Goal: Task Accomplishment & Management: Manage account settings

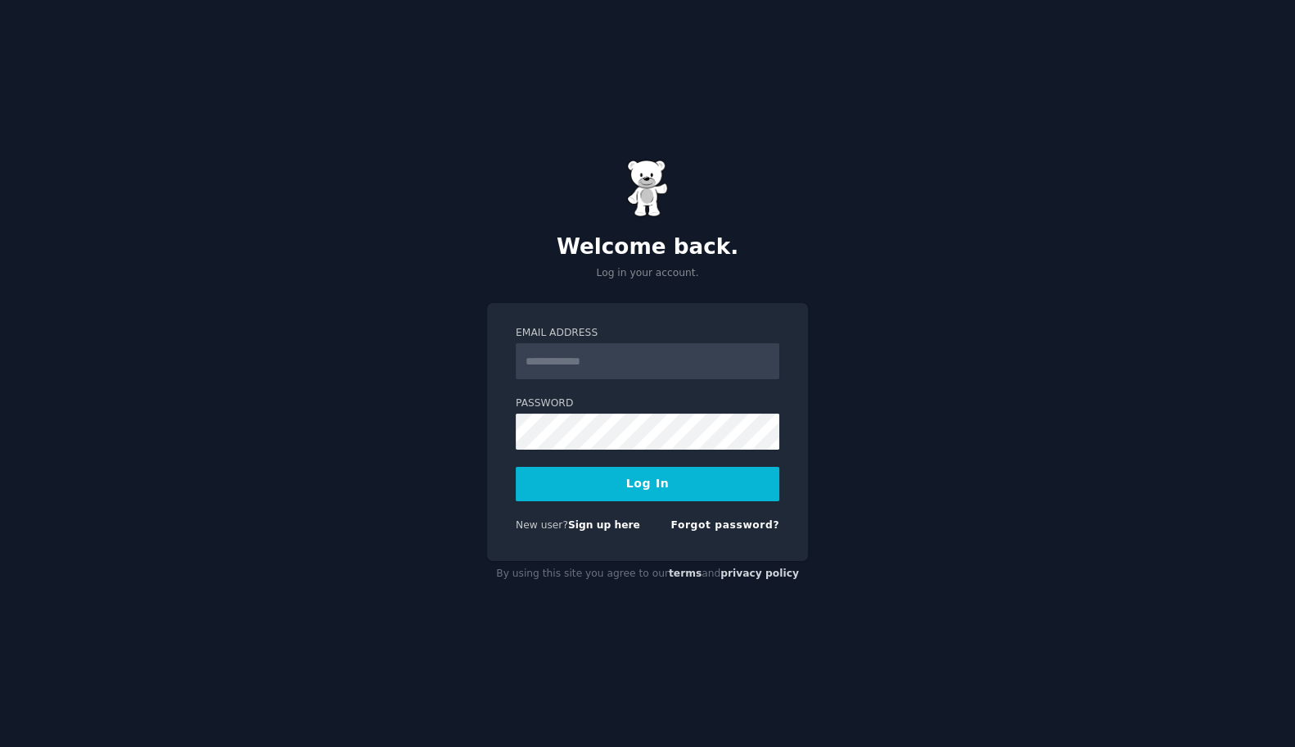
click at [726, 375] on input "Email Address" at bounding box center [648, 361] width 264 height 36
type input "**********"
click at [516, 467] on button "Log In" at bounding box center [648, 484] width 264 height 34
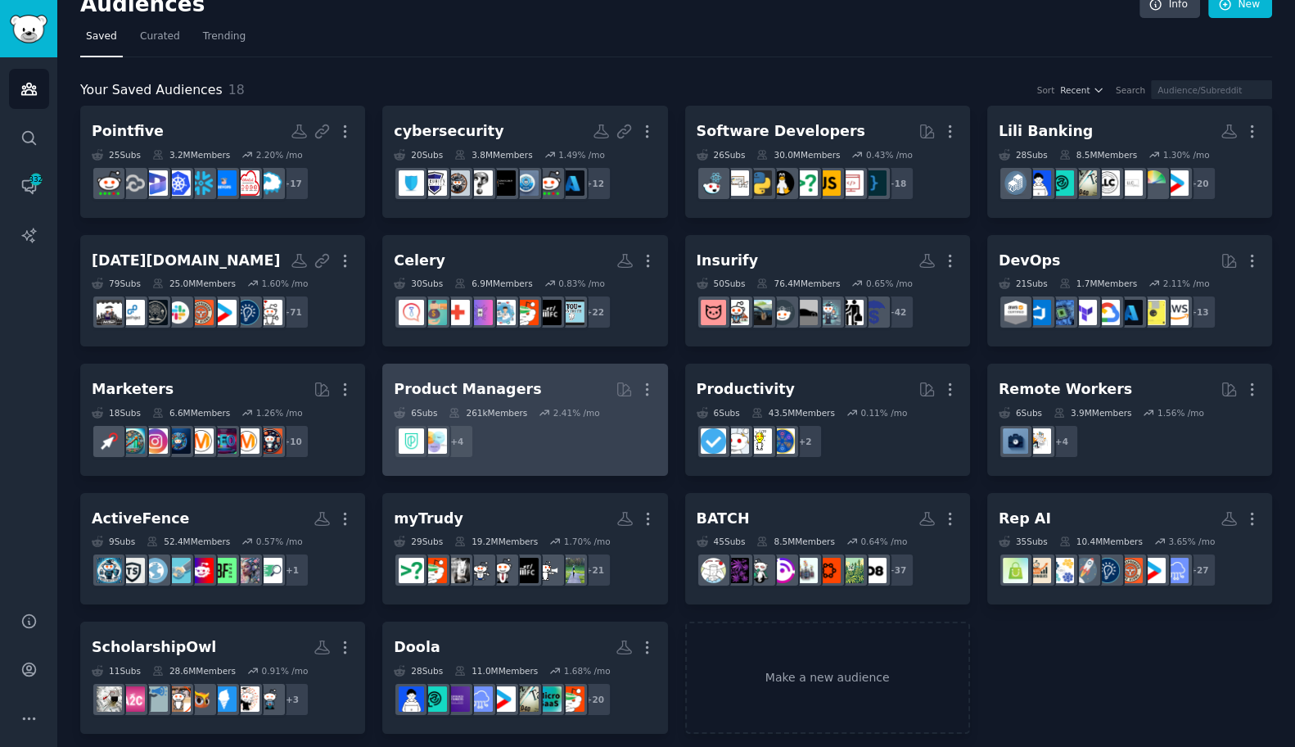
scroll to position [32, 0]
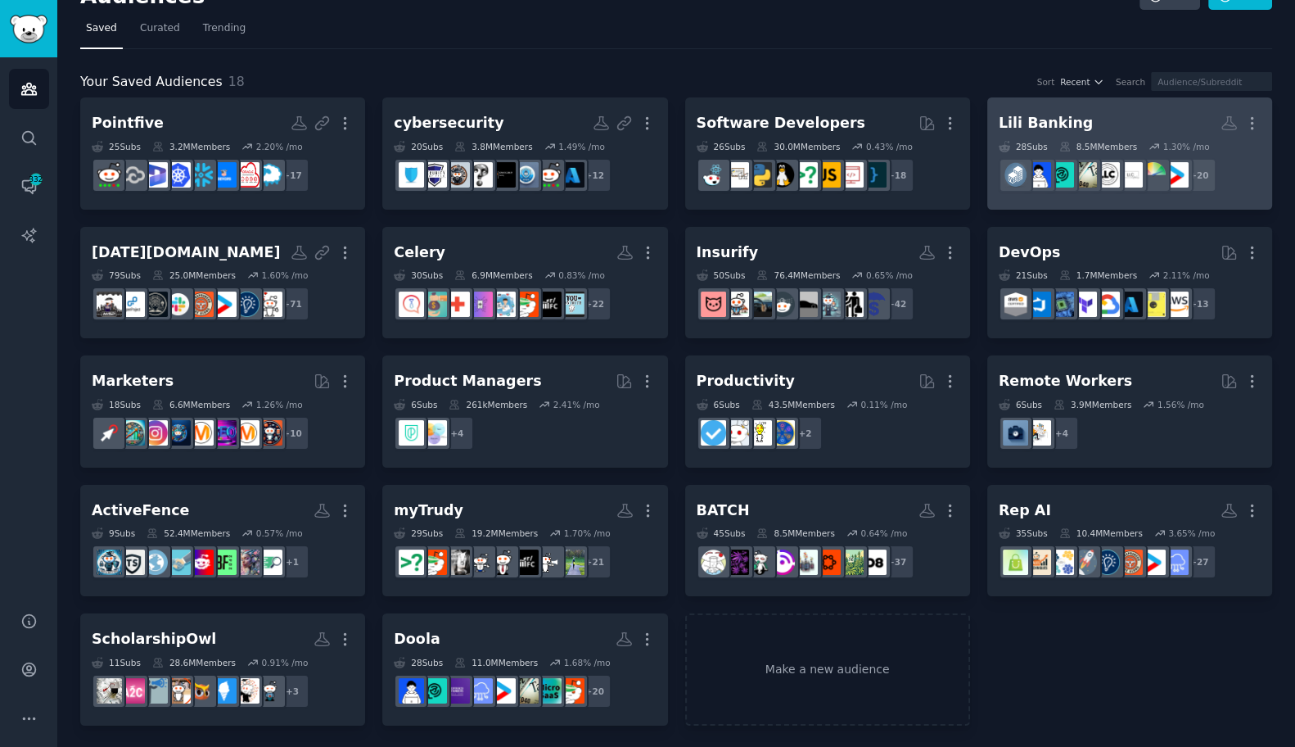
click at [1095, 124] on h2 "Lili Banking More" at bounding box center [1130, 123] width 262 height 29
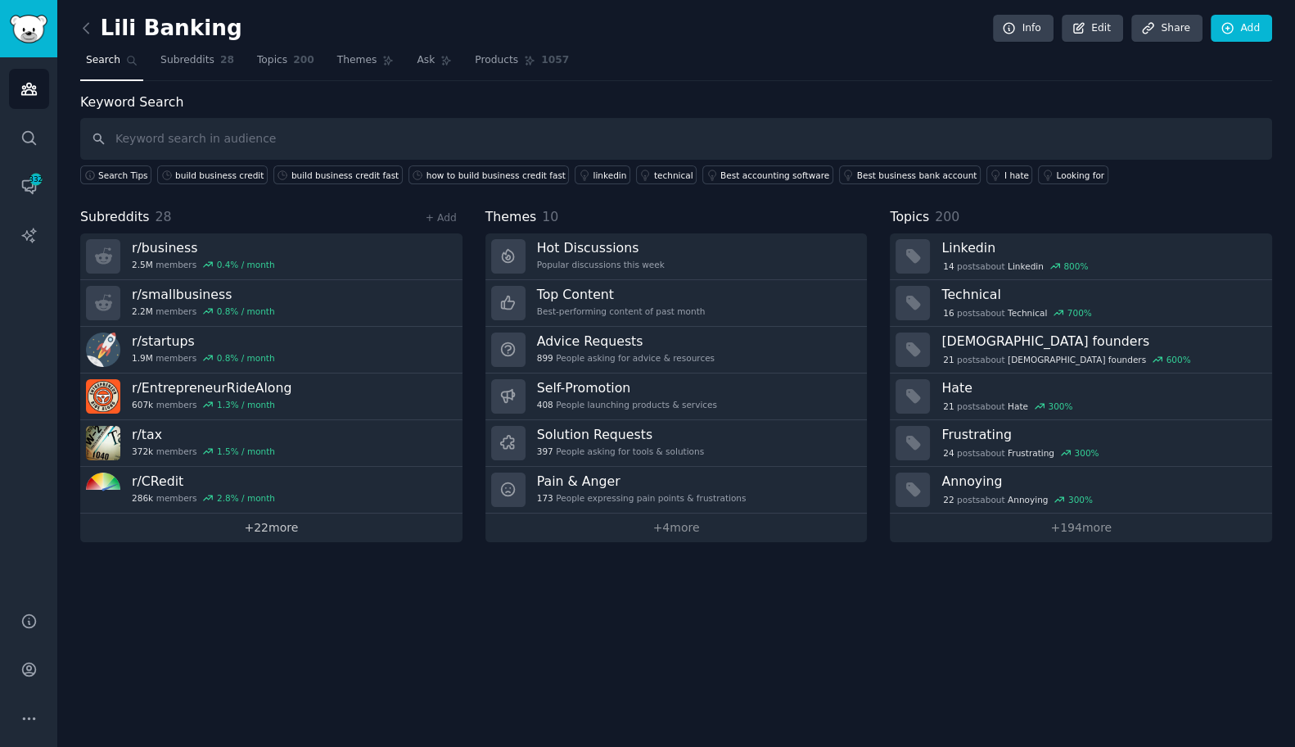
click at [279, 529] on link "+ 22 more" at bounding box center [271, 527] width 382 height 29
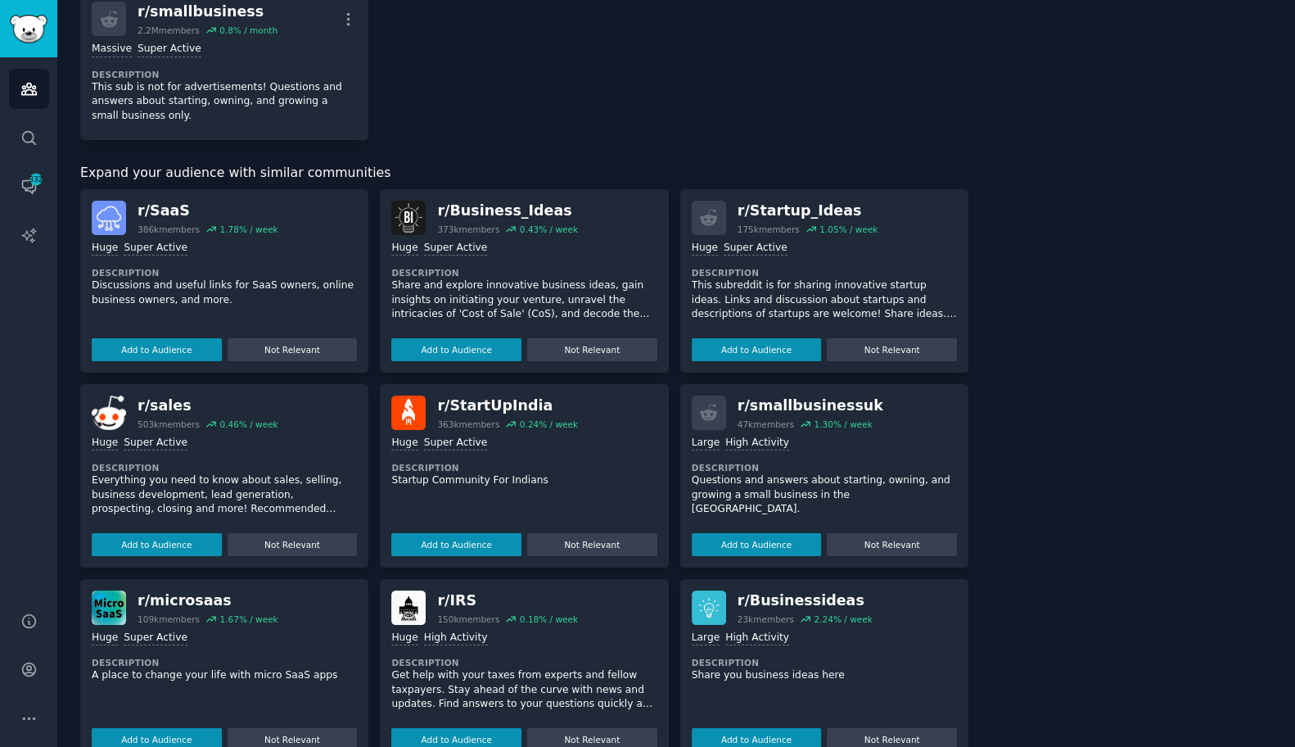
scroll to position [1583, 0]
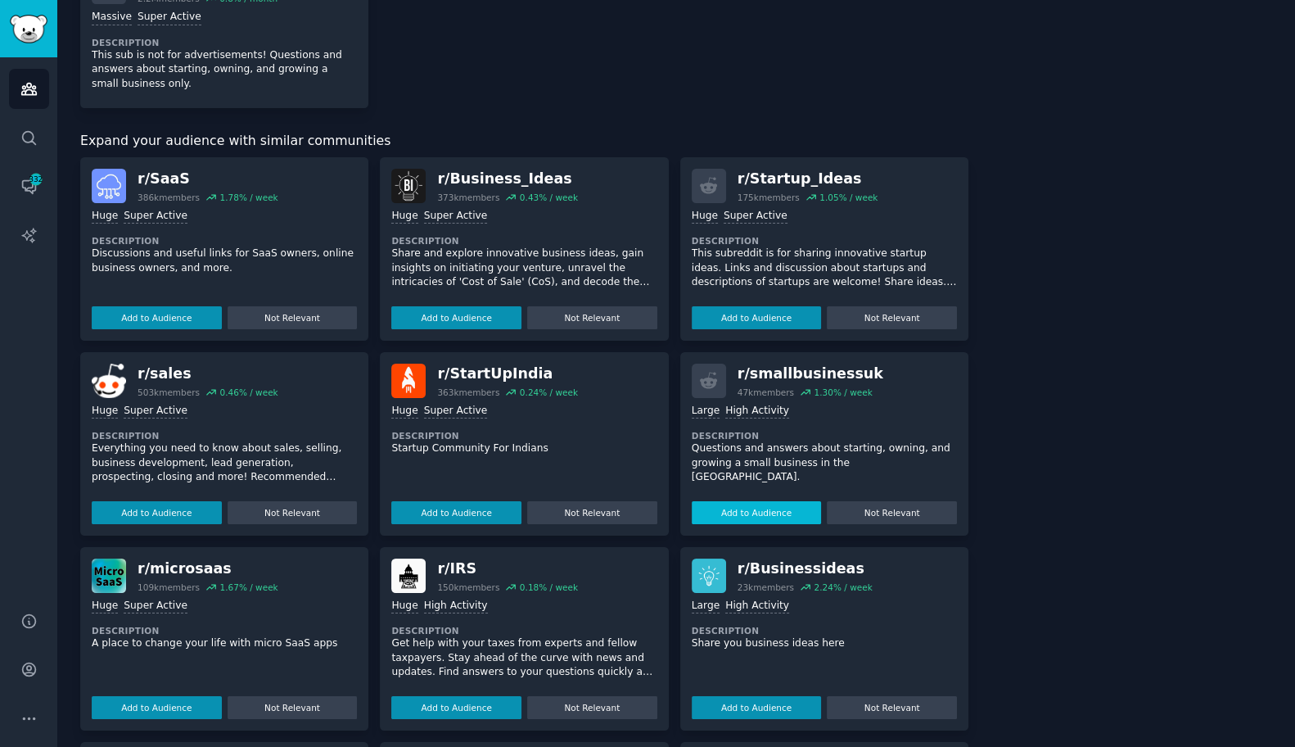
click at [743, 510] on button "Add to Audience" at bounding box center [757, 512] width 130 height 23
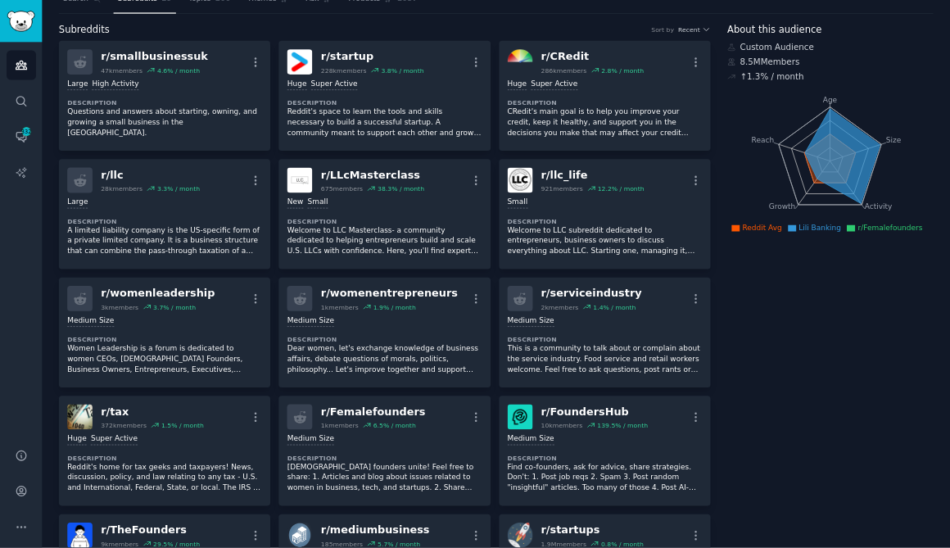
scroll to position [0, 0]
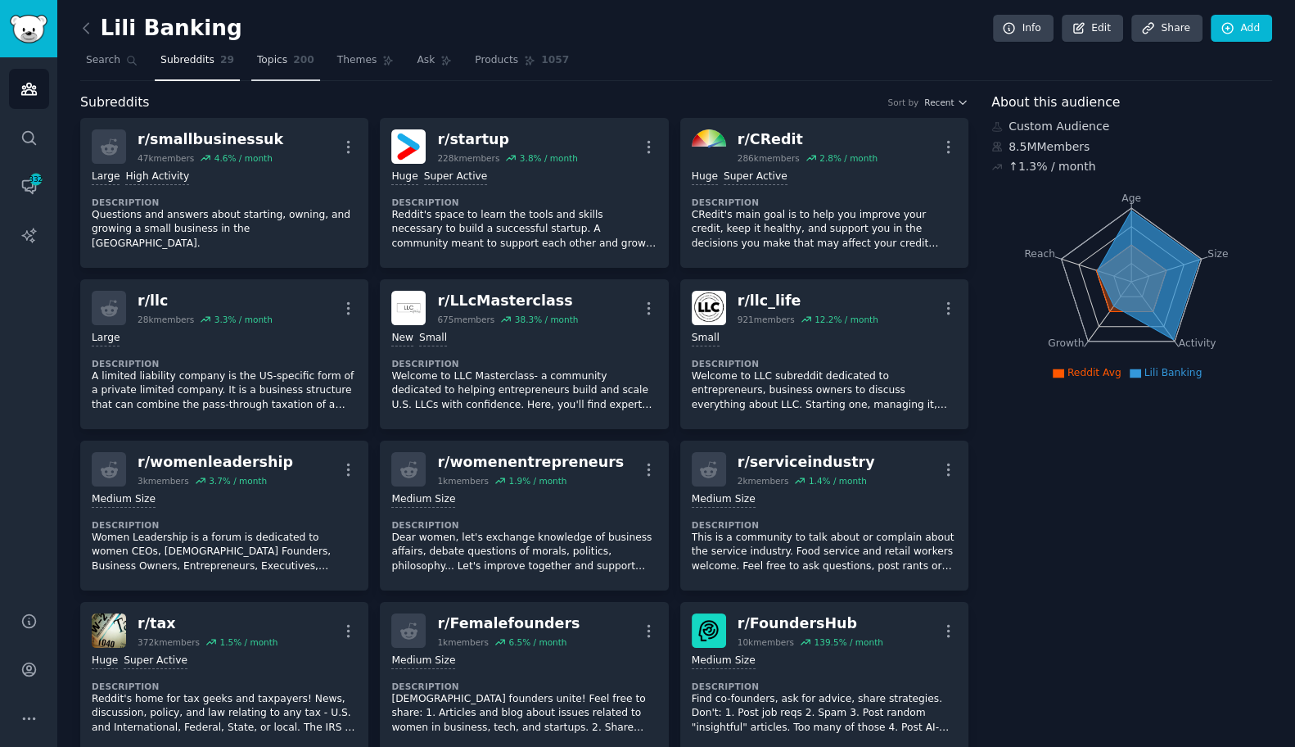
click at [264, 63] on span "Topics" at bounding box center [272, 60] width 30 height 15
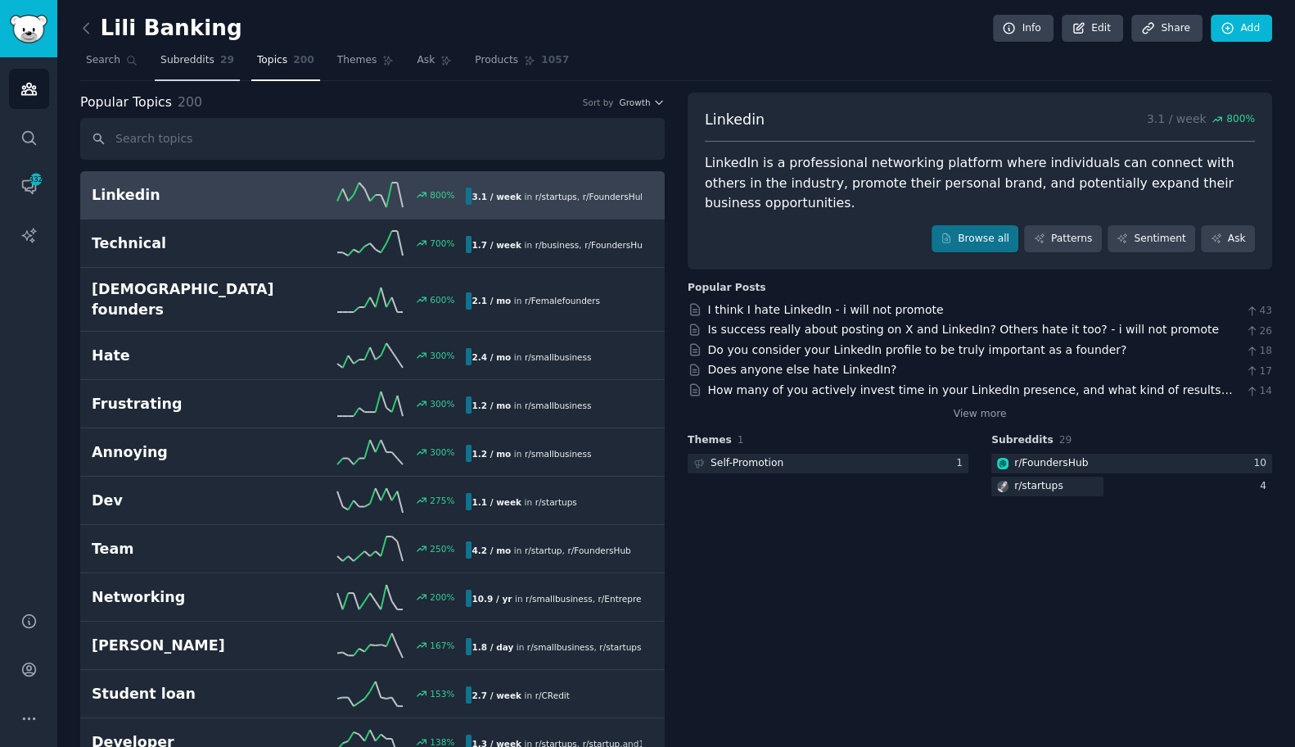
click at [190, 57] on span "Subreddits" at bounding box center [187, 60] width 54 height 15
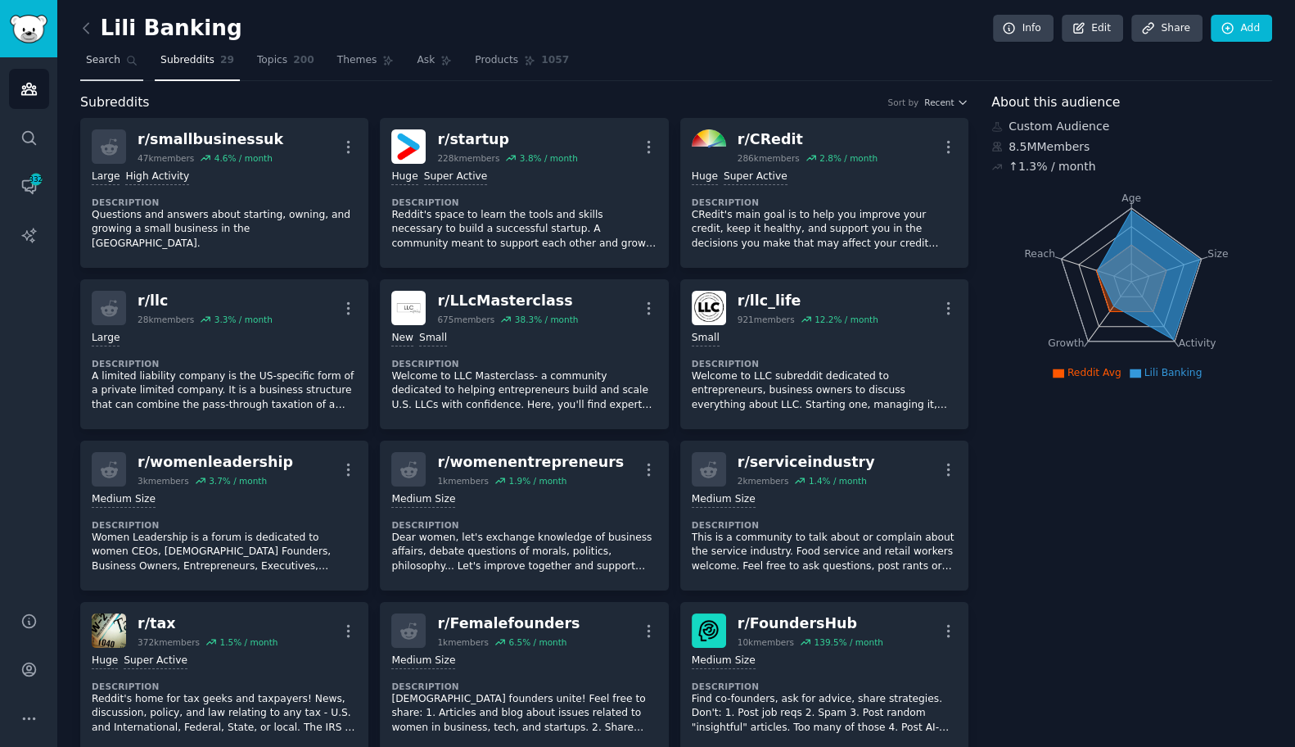
click at [106, 58] on span "Search" at bounding box center [103, 60] width 34 height 15
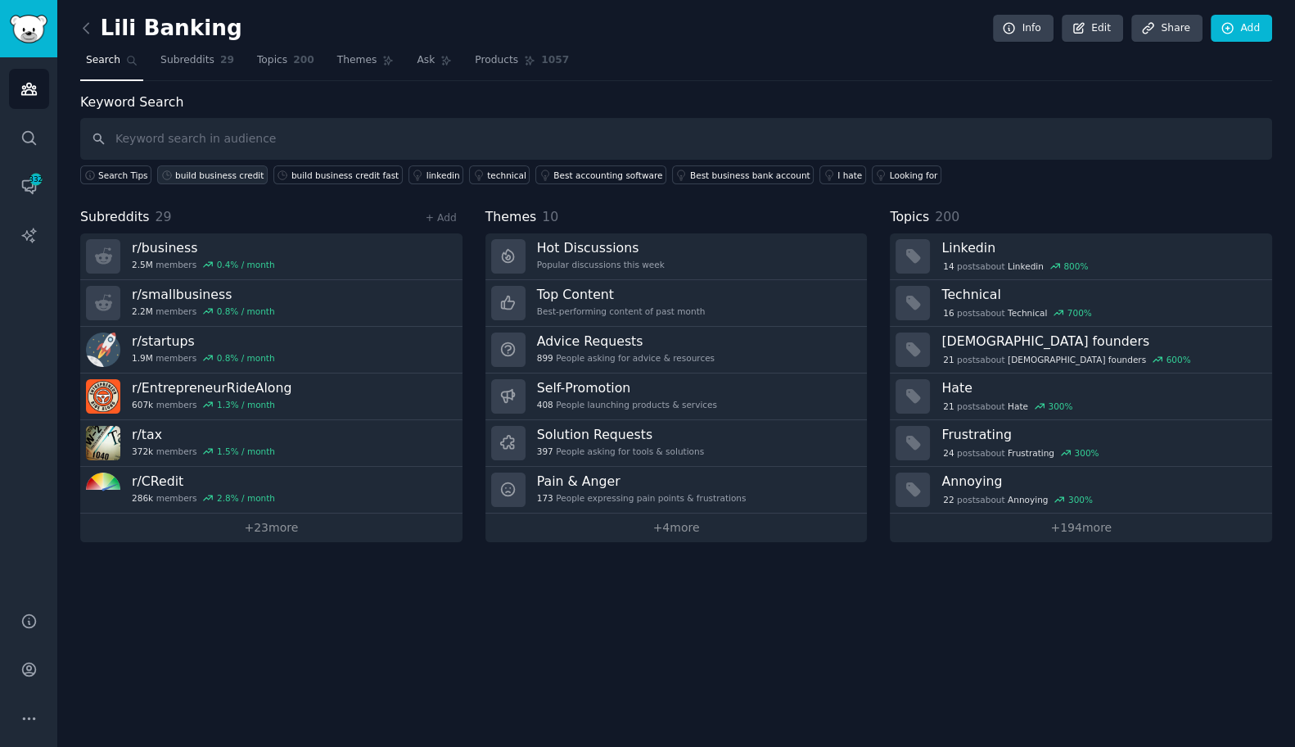
click at [229, 174] on div "build business credit" at bounding box center [219, 174] width 88 height 11
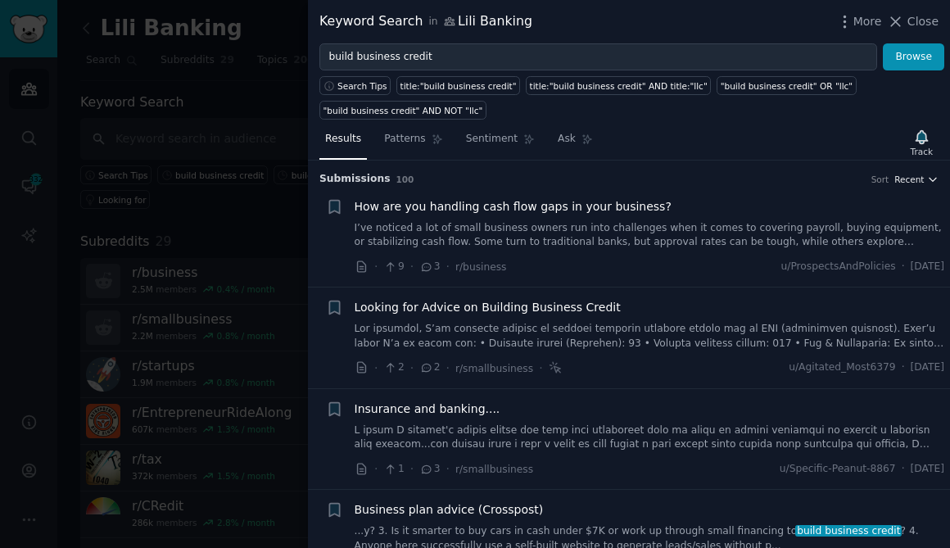
click at [918, 174] on span "Recent" at bounding box center [908, 179] width 29 height 11
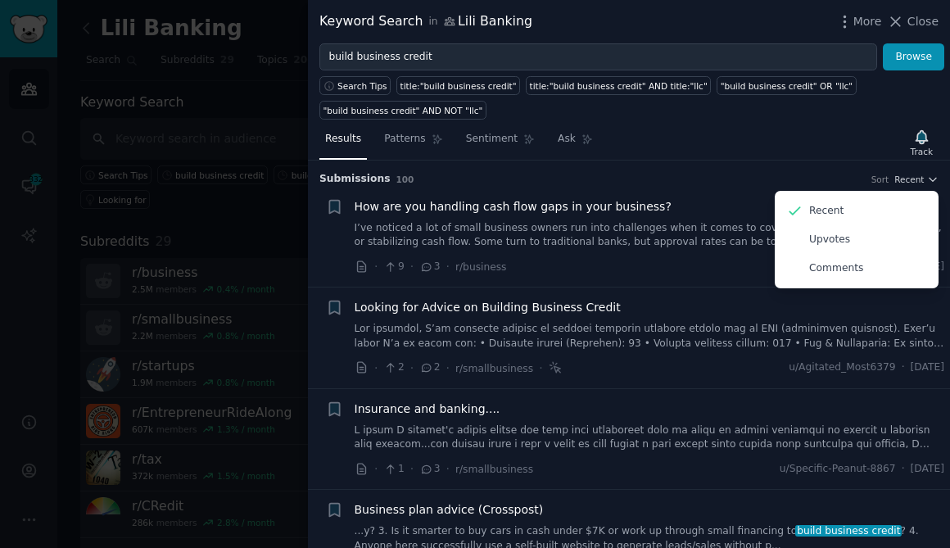
click at [854, 110] on div "Search Tips title:"build business credit" title:"build business credit" AND tit…" at bounding box center [629, 94] width 642 height 49
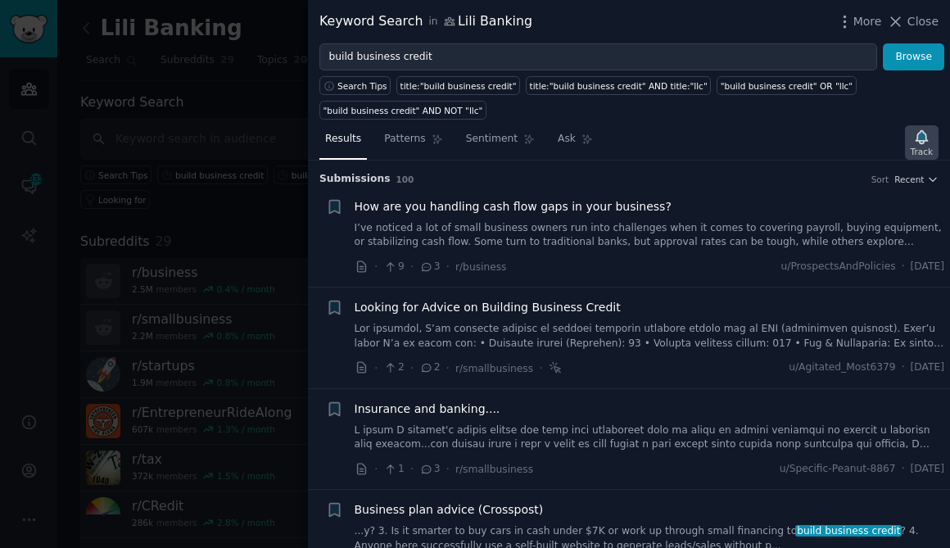
click at [929, 129] on icon "button" at bounding box center [921, 137] width 17 height 17
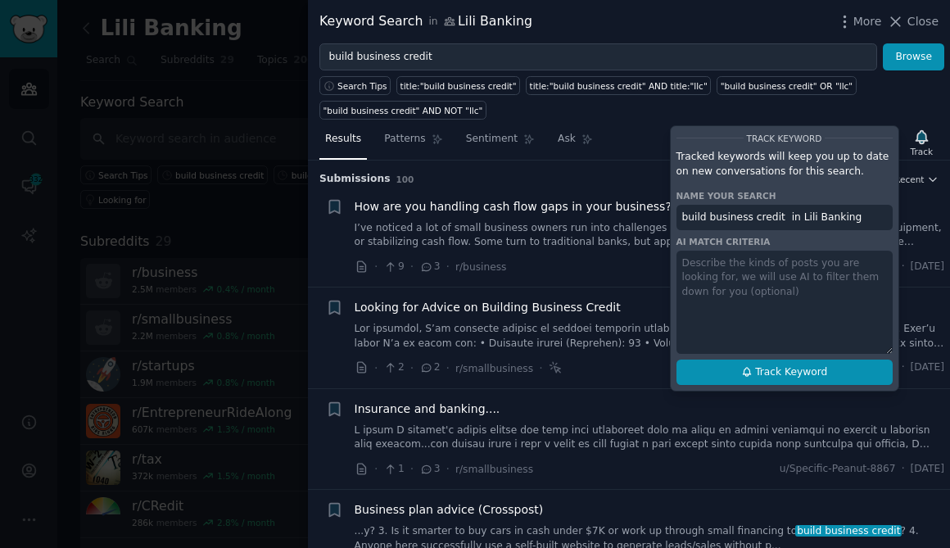
click at [780, 368] on span "Track Keyword" at bounding box center [791, 372] width 72 height 15
type input "build business credit in Lili Banking"
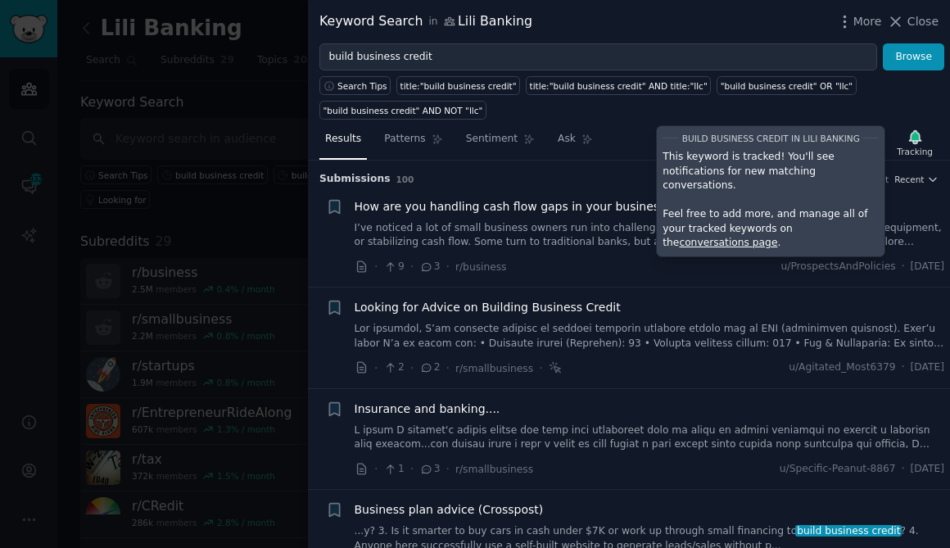
click at [670, 107] on div "Search Tips title:"build business credit" title:"build business credit" AND tit…" at bounding box center [629, 94] width 642 height 49
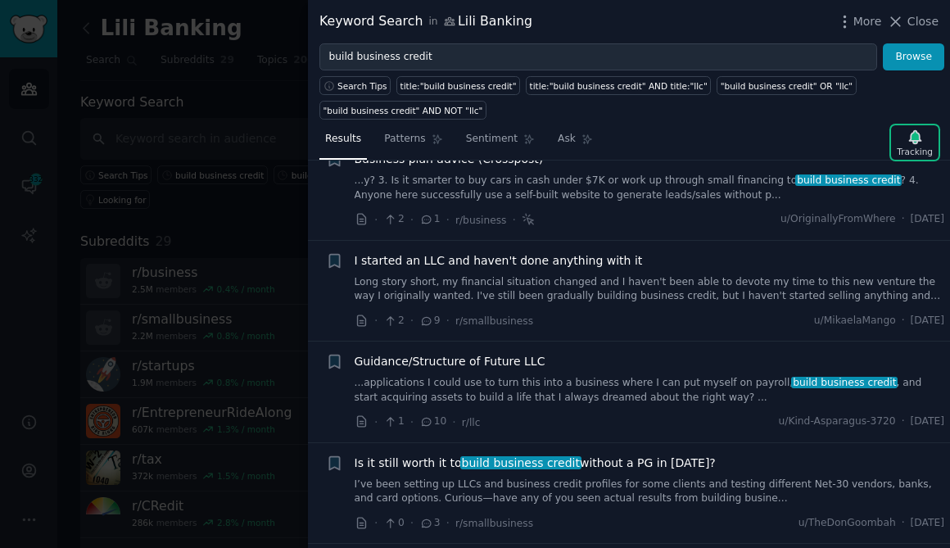
scroll to position [329, 0]
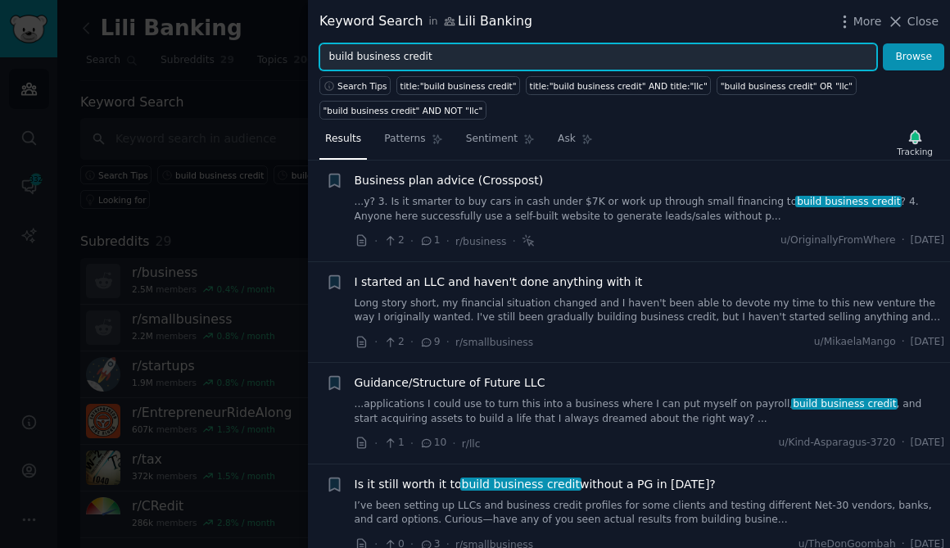
click at [499, 56] on input "build business credit" at bounding box center [598, 57] width 558 height 28
type input "lili banking"
click at [883, 43] on button "Browse" at bounding box center [913, 57] width 61 height 28
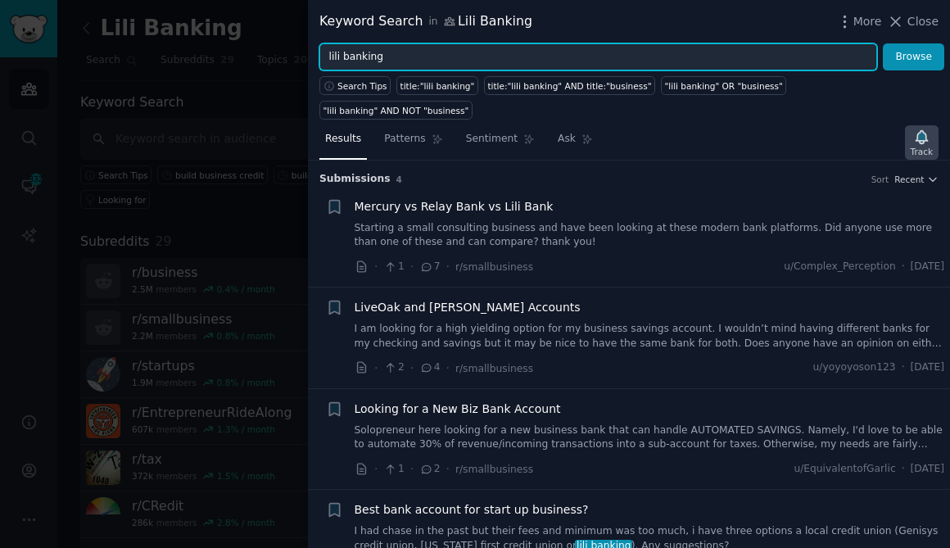
click at [926, 129] on icon "button" at bounding box center [921, 137] width 17 height 17
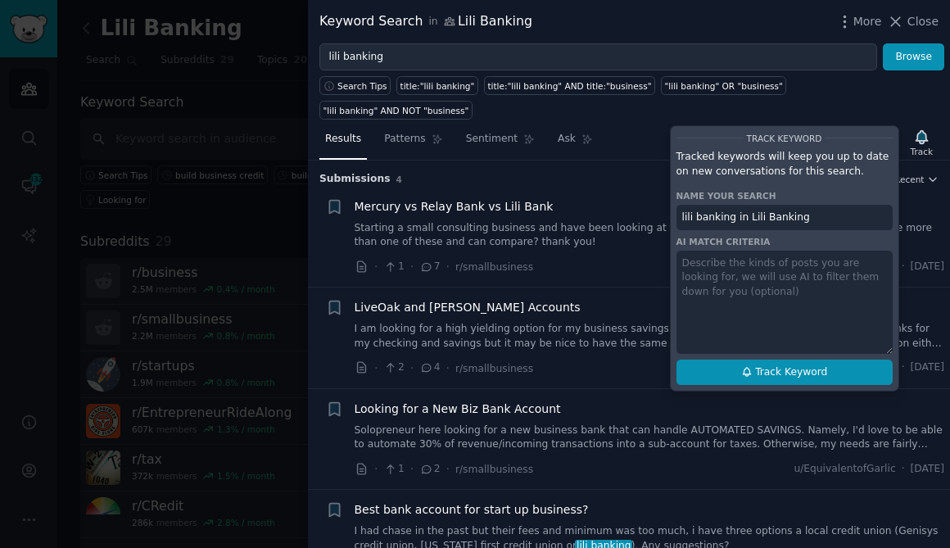
click at [770, 365] on span "Track Keyword" at bounding box center [791, 372] width 72 height 15
type input "lili banking in Lili Banking"
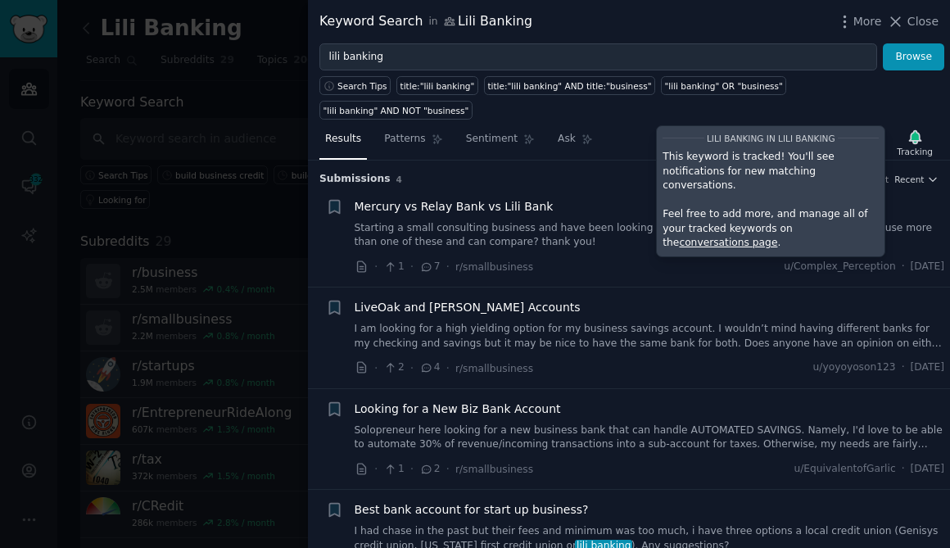
click at [634, 125] on div "Results Patterns Sentiment Ask Tracking lili banking in Lili Banking This keywo…" at bounding box center [629, 142] width 642 height 35
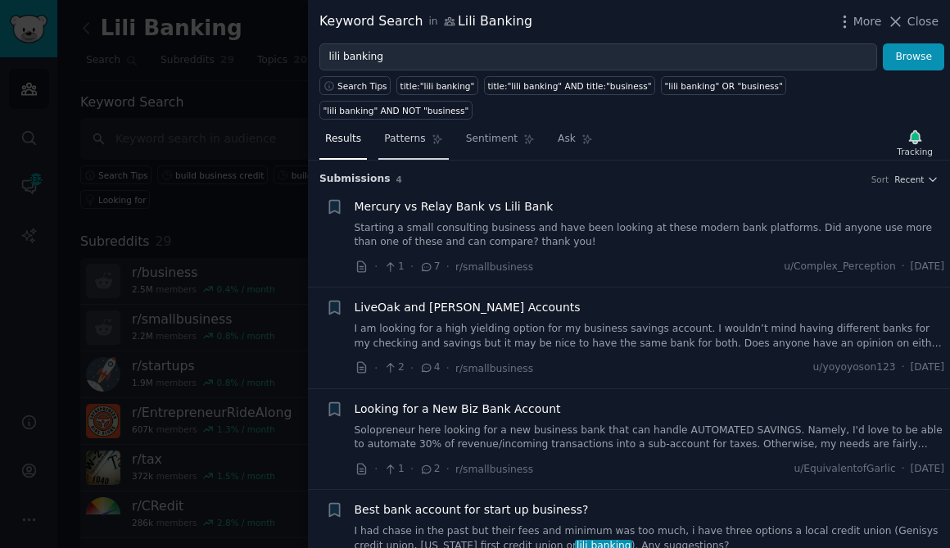
click at [424, 126] on link "Patterns" at bounding box center [413, 143] width 70 height 34
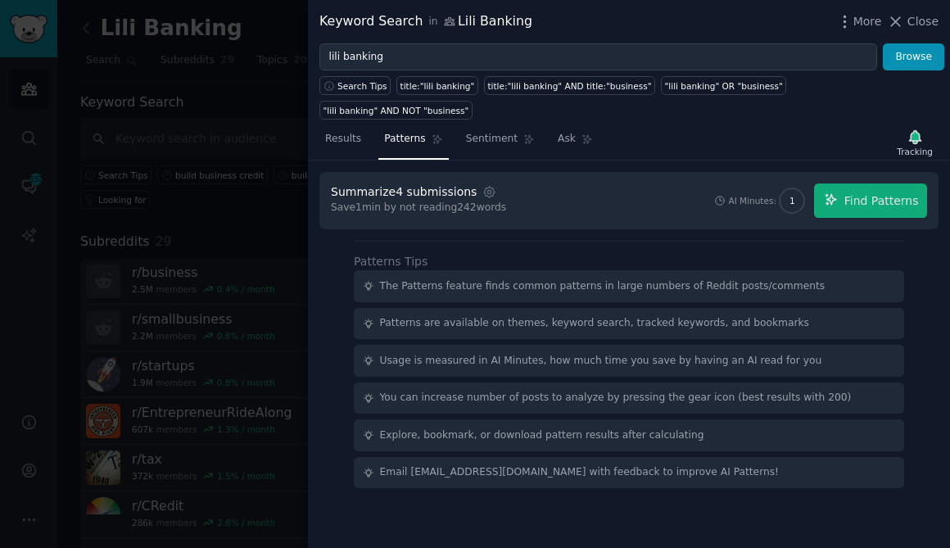
click at [409, 62] on input "lili banking" at bounding box center [598, 57] width 558 height 28
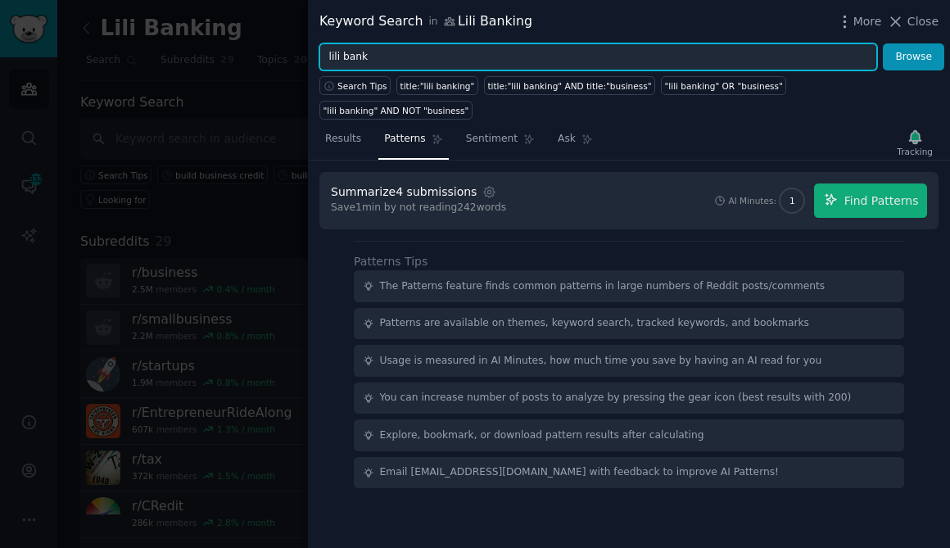
click at [883, 43] on button "Browse" at bounding box center [913, 57] width 61 height 28
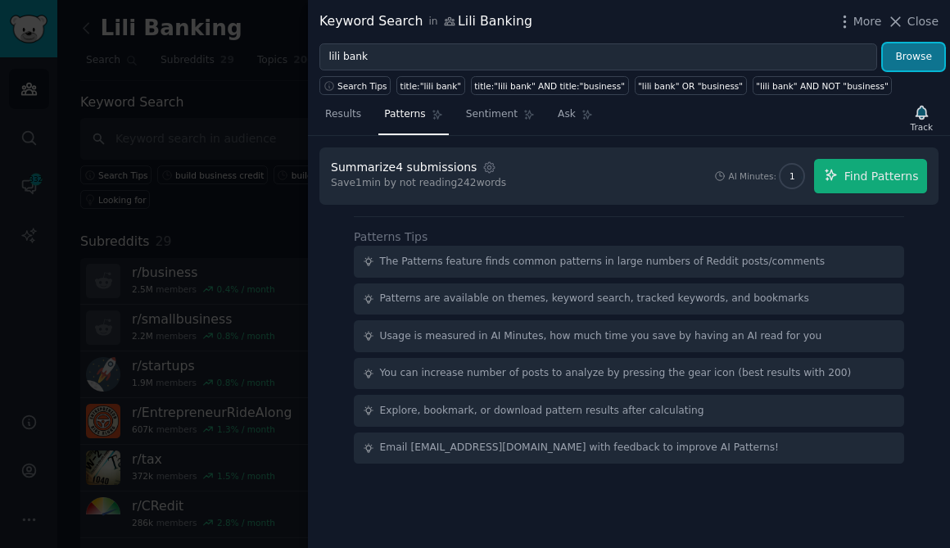
click at [902, 56] on button "Browse" at bounding box center [913, 57] width 61 height 28
click at [337, 120] on span "Results" at bounding box center [343, 114] width 36 height 15
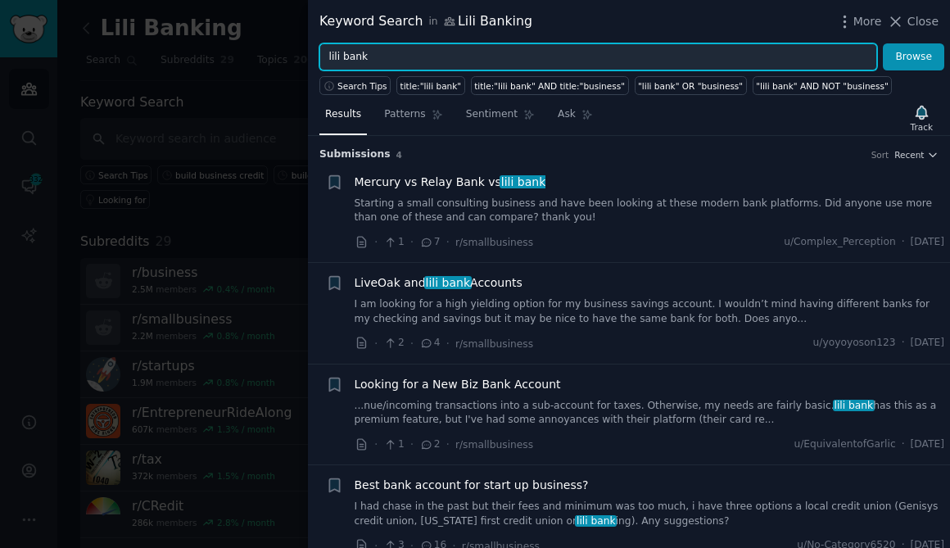
click at [420, 66] on input "lili bank" at bounding box center [598, 57] width 558 height 28
click at [883, 43] on button "Browse" at bounding box center [913, 57] width 61 height 28
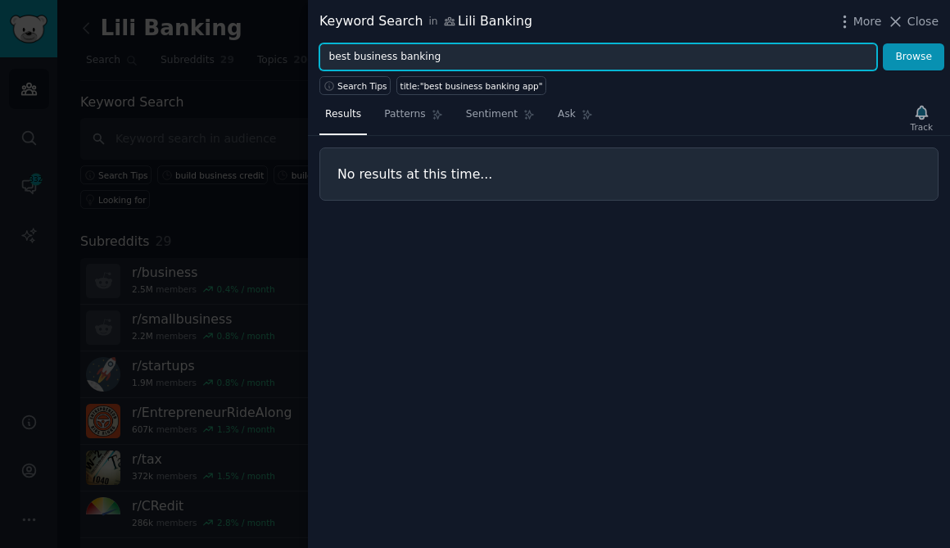
type input "best business banking"
click at [883, 43] on button "Browse" at bounding box center [913, 57] width 61 height 28
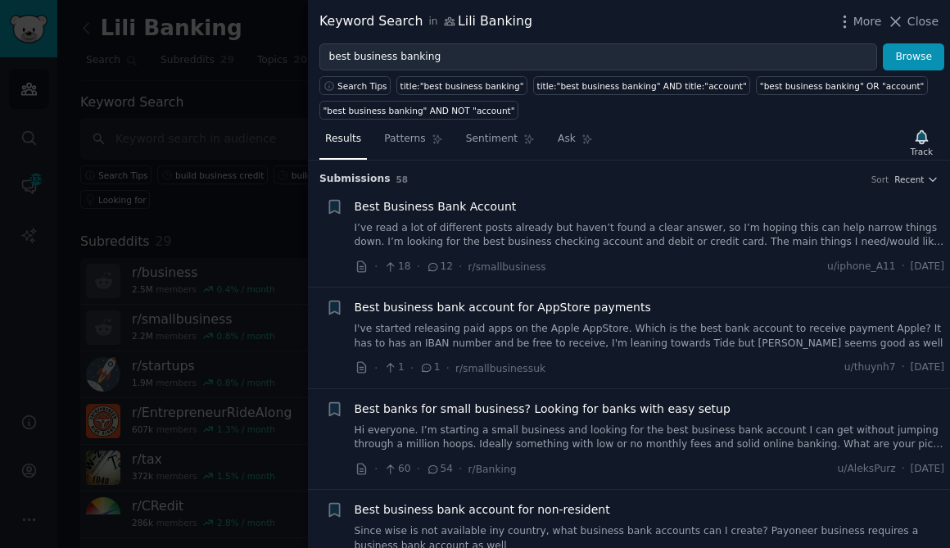
click at [721, 246] on link "I’ve read a lot of different posts already but haven’t found a clear answer, so…" at bounding box center [650, 235] width 590 height 29
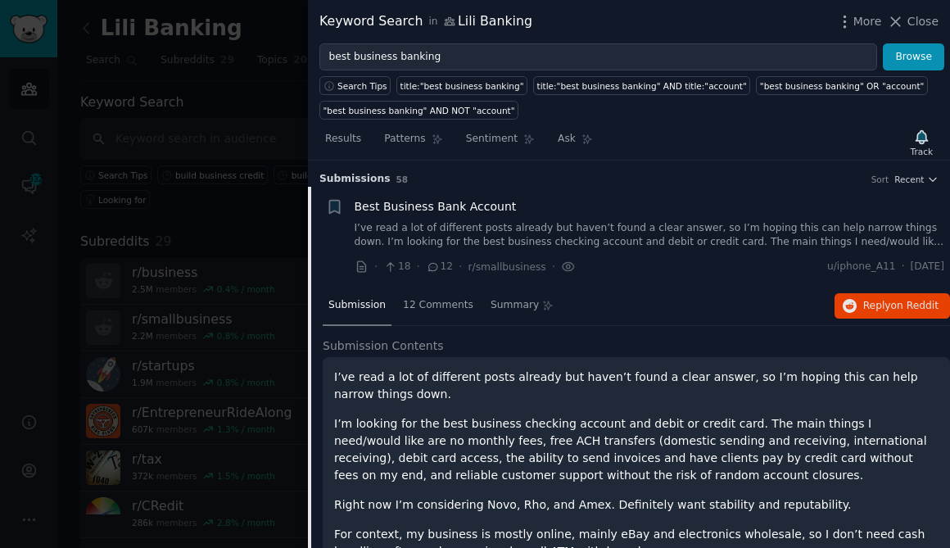
scroll to position [25, 0]
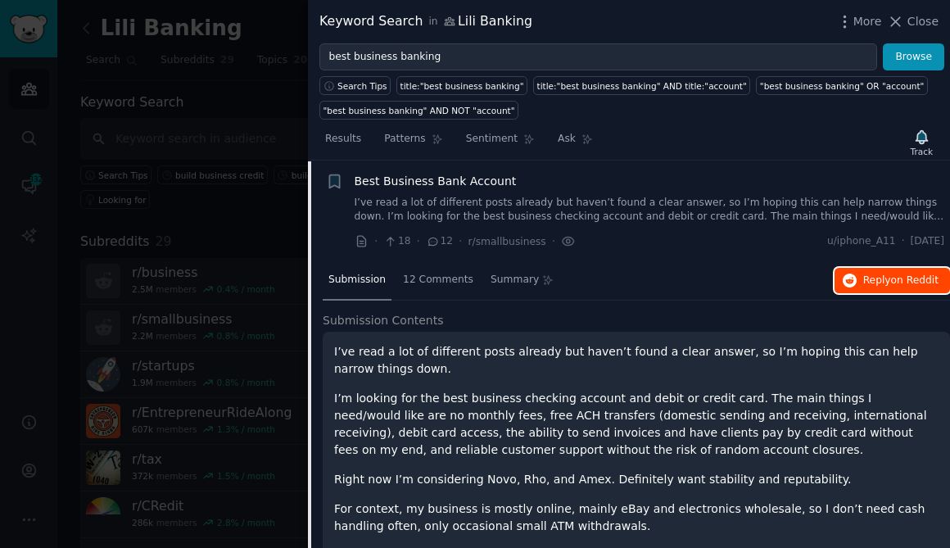
click at [867, 277] on span "Reply on Reddit" at bounding box center [900, 280] width 75 height 15
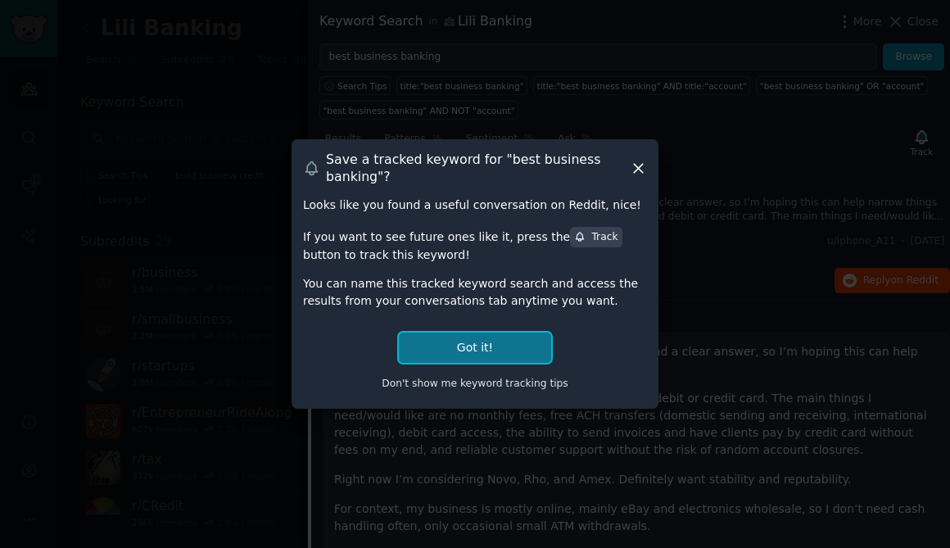
click at [501, 348] on button "Got it!" at bounding box center [475, 347] width 152 height 30
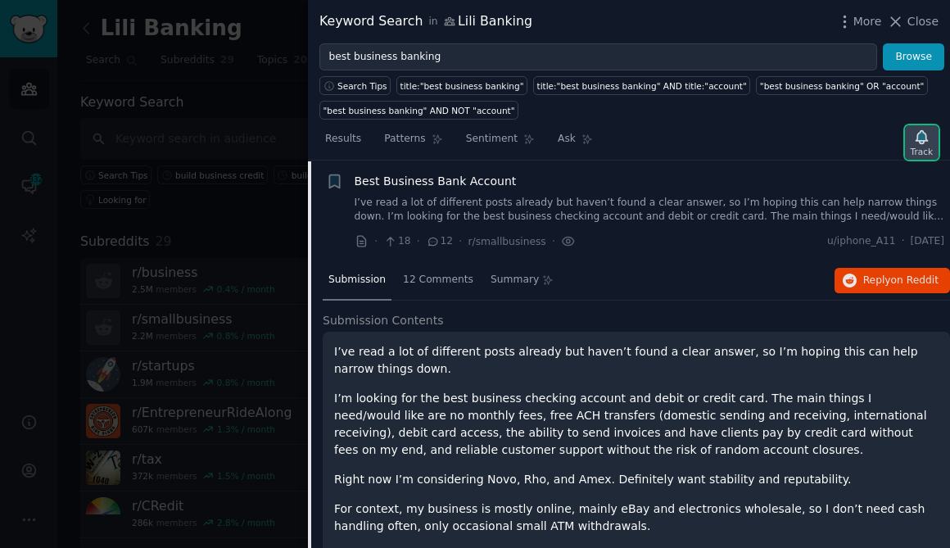
click at [920, 129] on icon "button" at bounding box center [921, 137] width 17 height 17
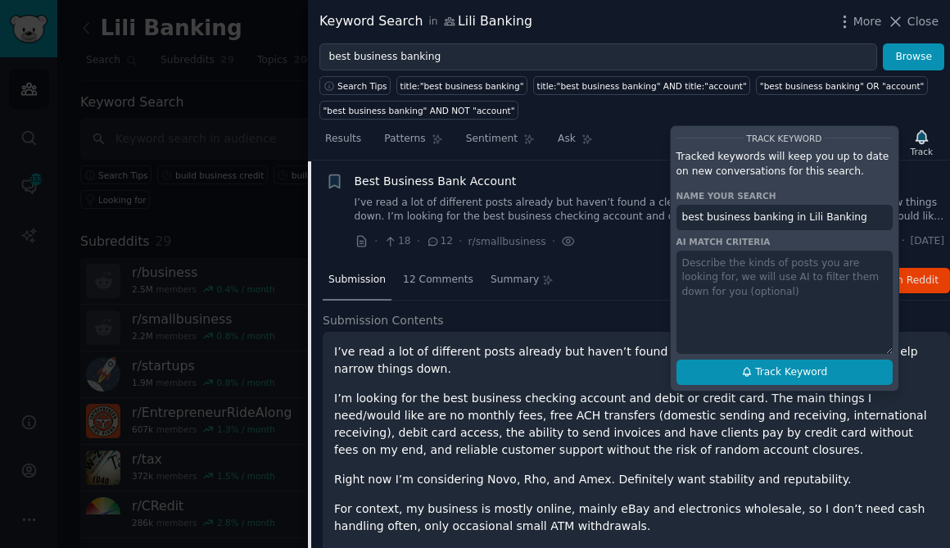
click at [778, 363] on button "Track Keyword" at bounding box center [784, 372] width 216 height 26
type input "best business banking in Lili Banking"
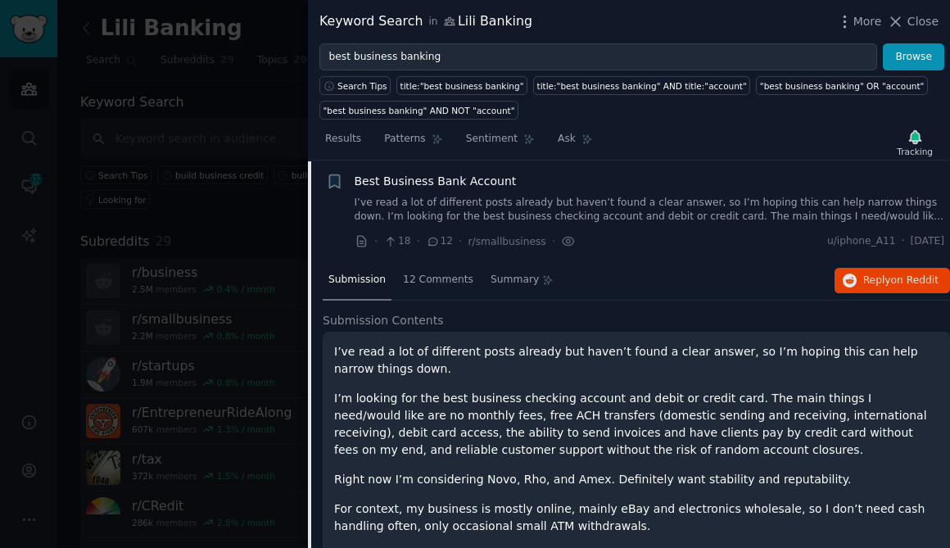
click at [34, 459] on div at bounding box center [475, 274] width 950 height 548
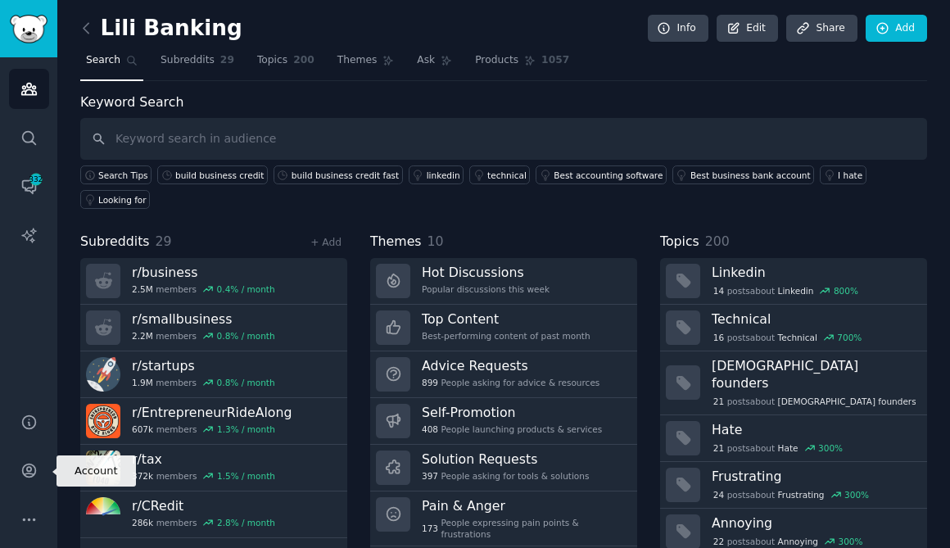
click at [34, 459] on link "Account" at bounding box center [29, 470] width 40 height 40
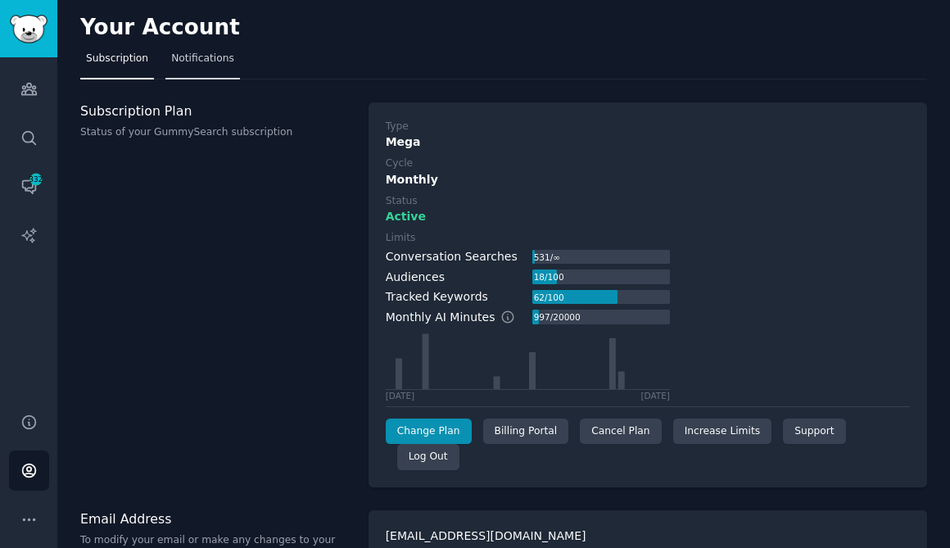
click at [209, 58] on span "Notifications" at bounding box center [202, 59] width 63 height 15
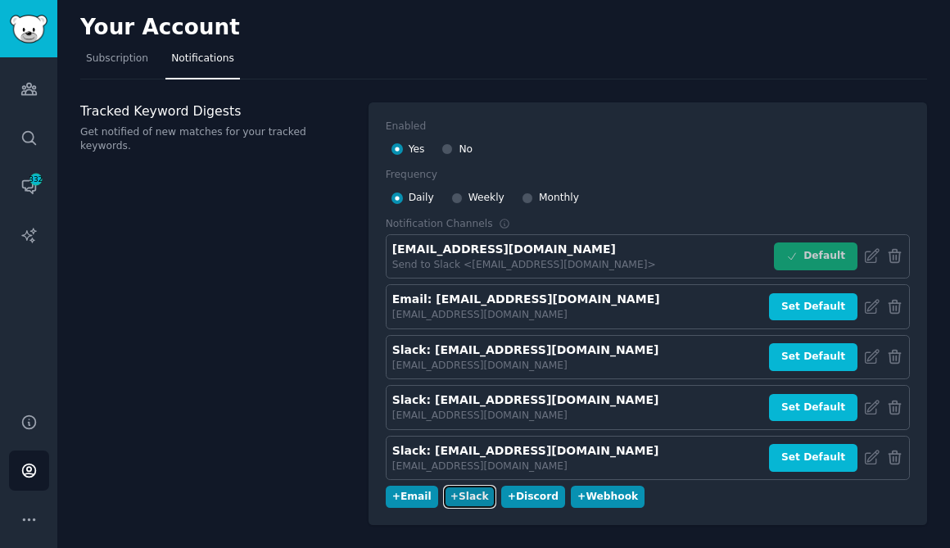
click at [464, 503] on div "+ Slack" at bounding box center [469, 497] width 38 height 15
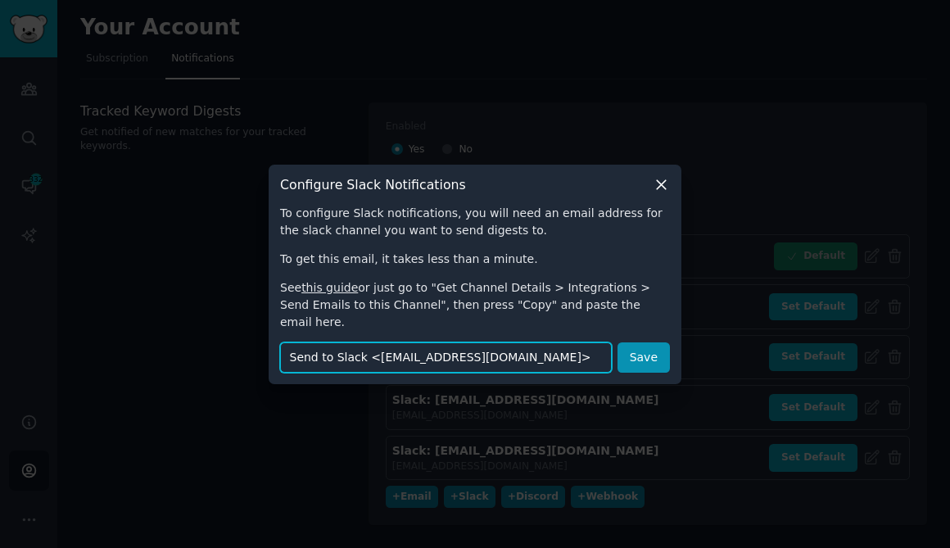
click at [553, 353] on input "Send to Slack <y6y2h4y7f3m6q2w8@frameworks-network.slack.com>" at bounding box center [446, 357] width 332 height 30
paste input "lili-banking-keyword-aaaarfxgehrnjewtbw6ozhq2se@frameworks-network.slack.com"
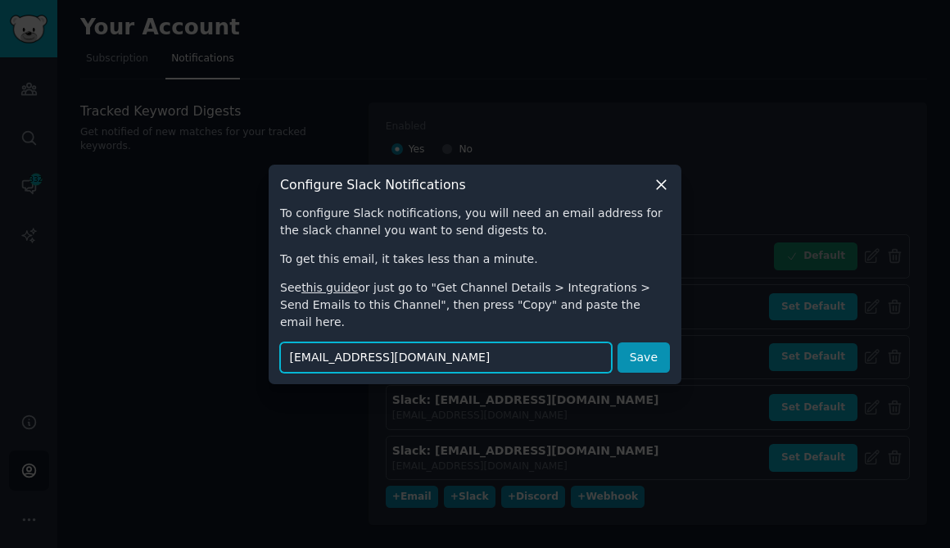
scroll to position [0, 134]
type input "lili-banking-keyword-aaaarfxgehrnjewtbw6ozhq2se@frameworks-network.slack.com"
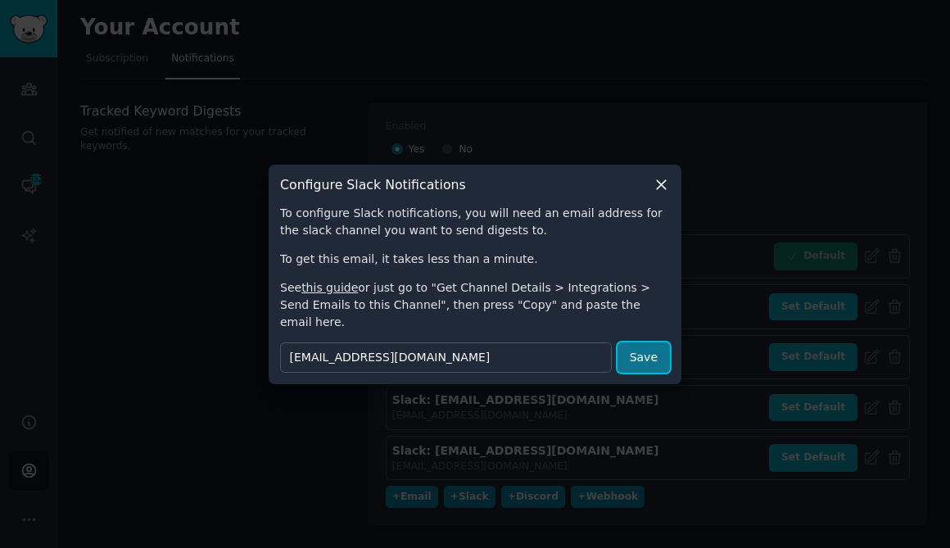
click at [640, 351] on button "Save" at bounding box center [643, 357] width 52 height 30
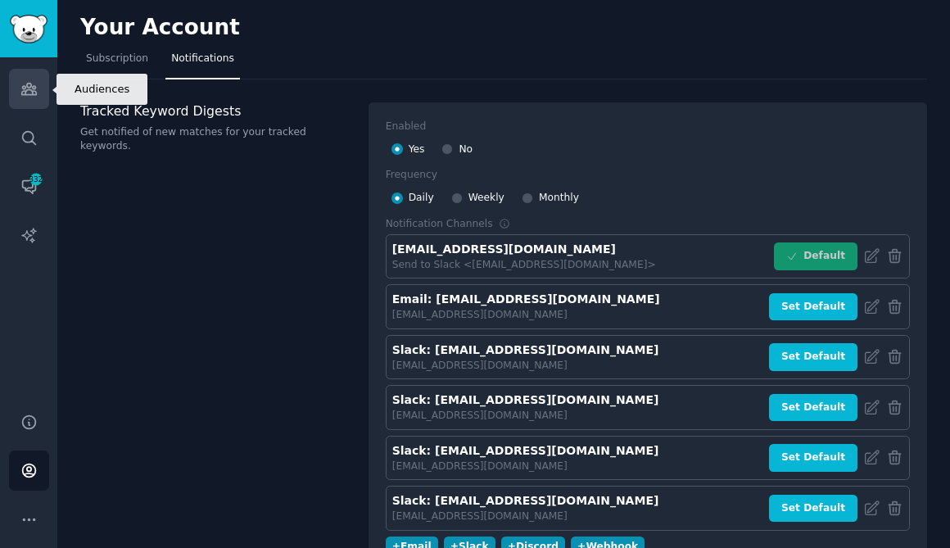
click at [26, 97] on link "Audiences" at bounding box center [29, 89] width 40 height 40
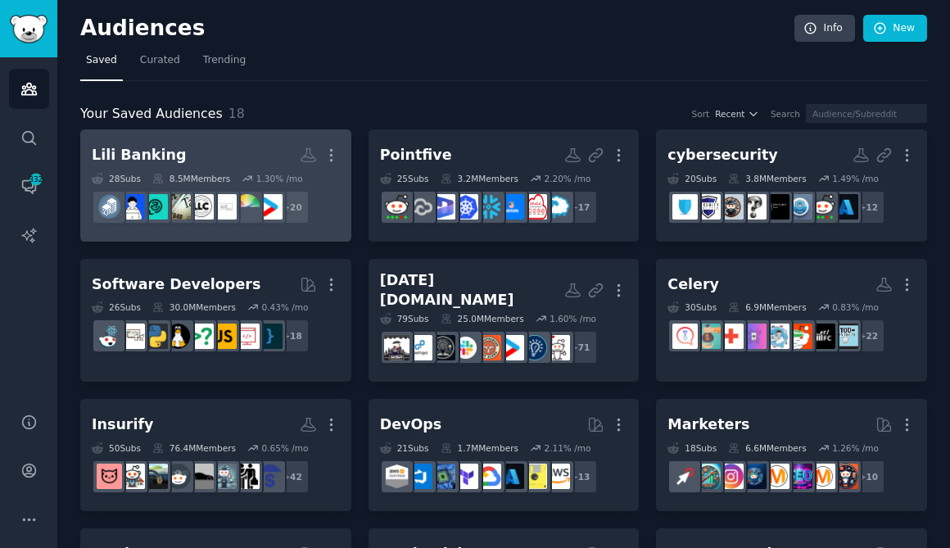
click at [234, 145] on h2 "Lili Banking More" at bounding box center [216, 155] width 248 height 29
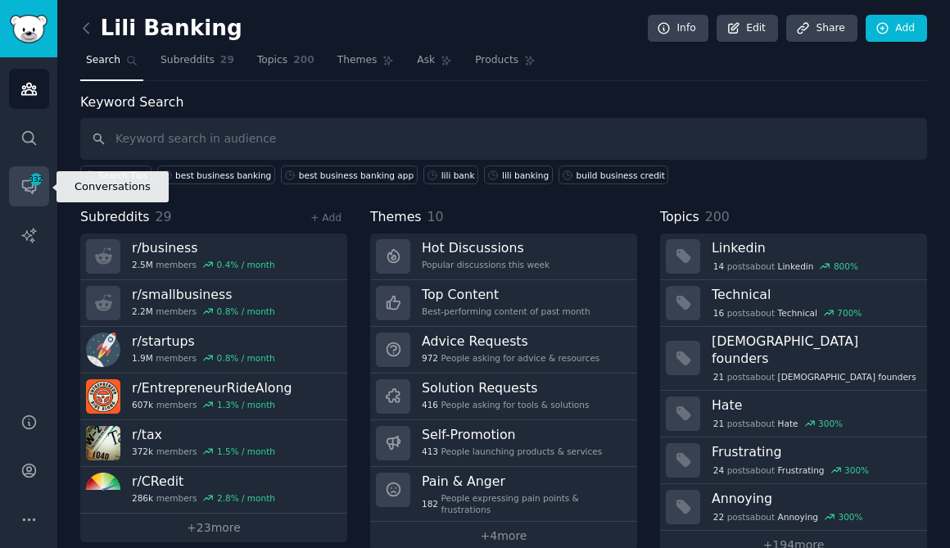
click at [29, 199] on link "Conversations 332" at bounding box center [29, 186] width 40 height 40
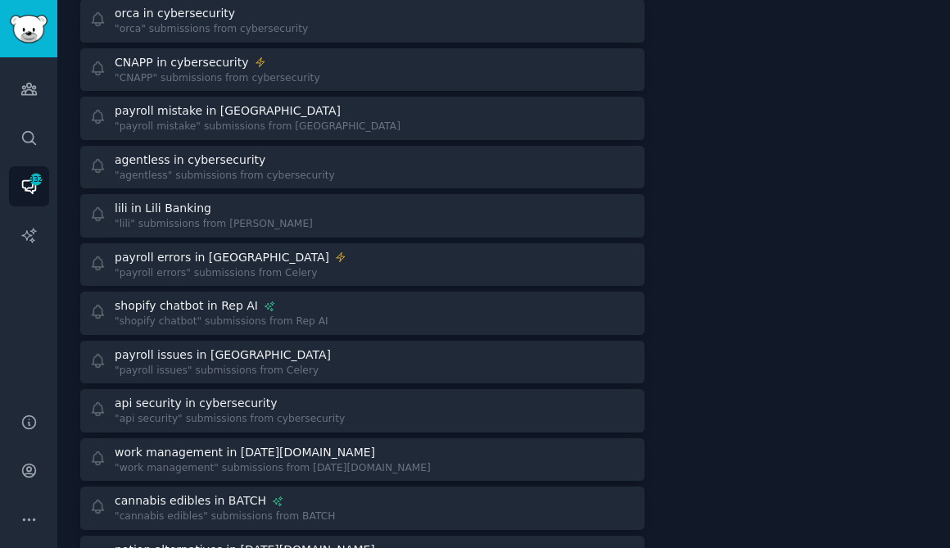
scroll to position [1767, 0]
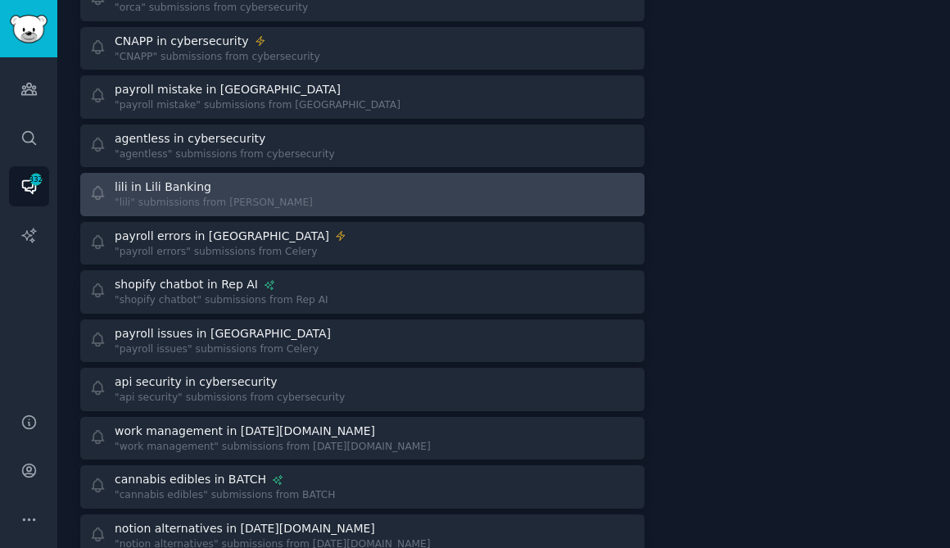
click at [287, 204] on div "lili in Lili Banking "lili" submissions from Lili Banking" at bounding box center [362, 195] width 553 height 32
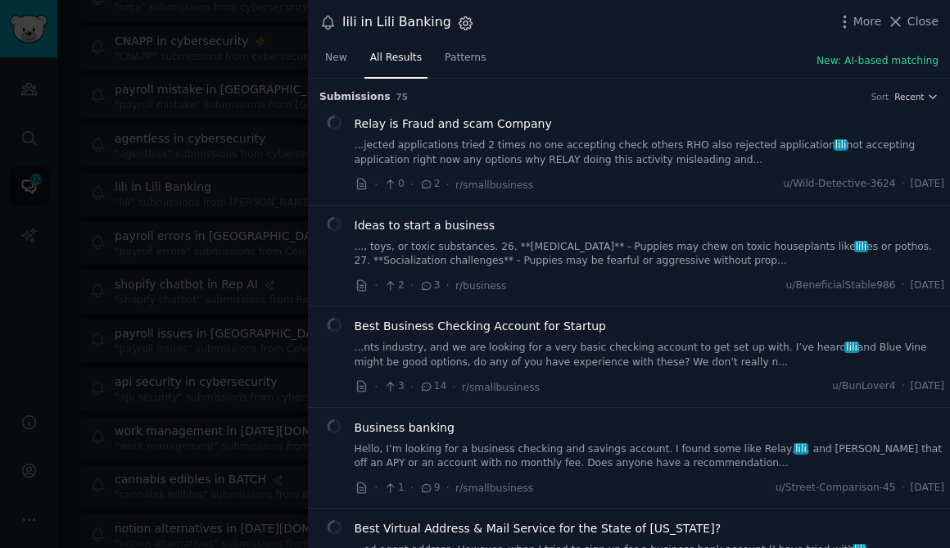
click at [457, 24] on icon "button" at bounding box center [465, 23] width 17 height 17
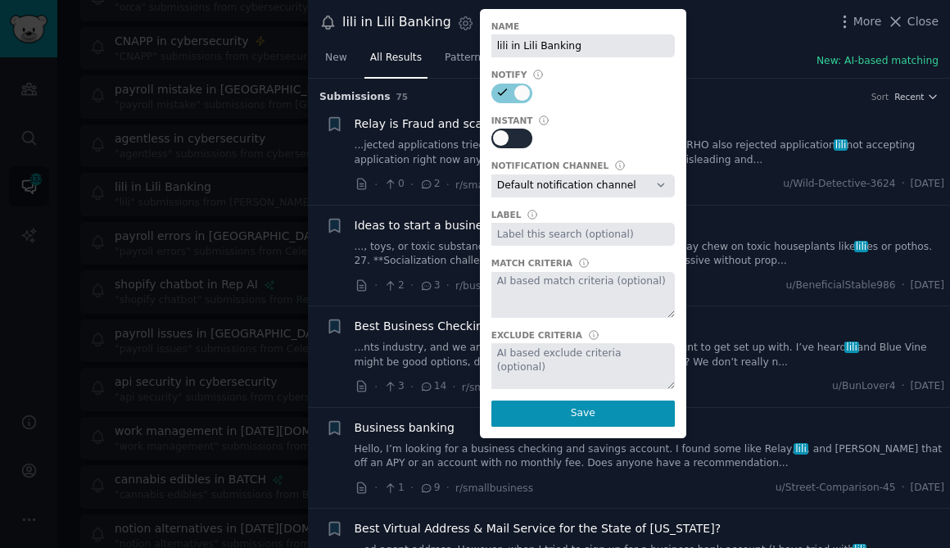
click at [514, 133] on div at bounding box center [518, 139] width 8 height 16
checkbox input "true"
click at [525, 187] on select "Default notification channel y6y2h4y7f3m6q2w8@frameworks-network.slack.com Emai…" at bounding box center [582, 185] width 183 height 23
select select "462"
click at [491, 174] on select "Default notification channel y6y2h4y7f3m6q2w8@frameworks-network.slack.com Emai…" at bounding box center [582, 185] width 183 height 23
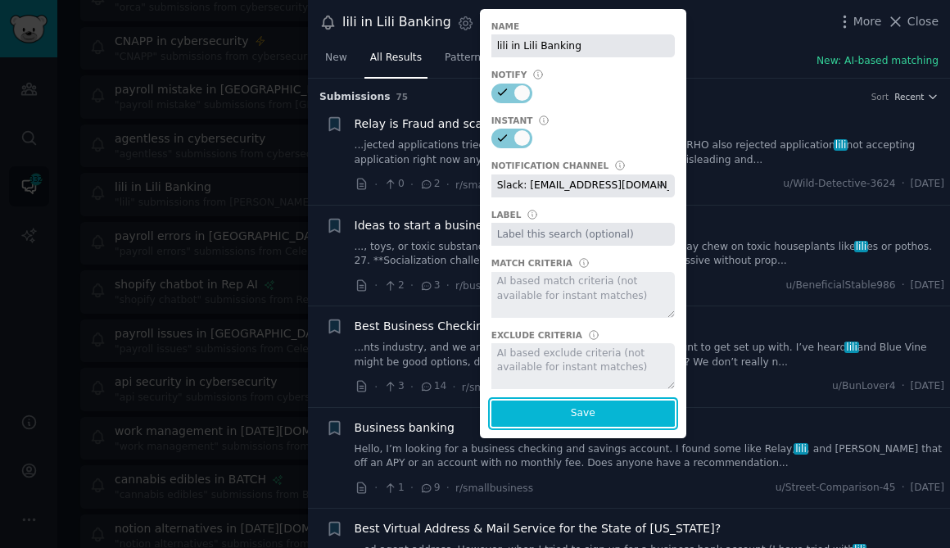
click at [543, 408] on button "Save" at bounding box center [582, 413] width 183 height 26
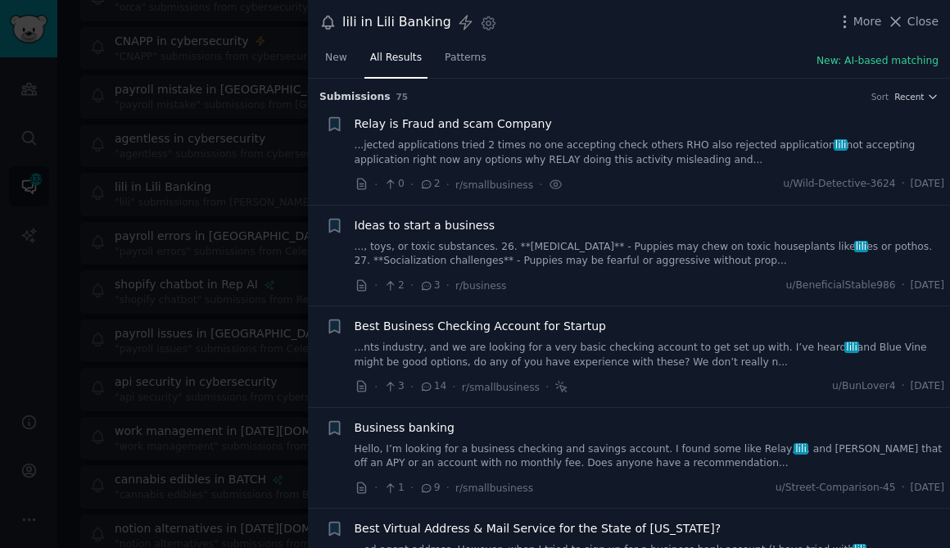
click at [260, 134] on div at bounding box center [475, 274] width 950 height 548
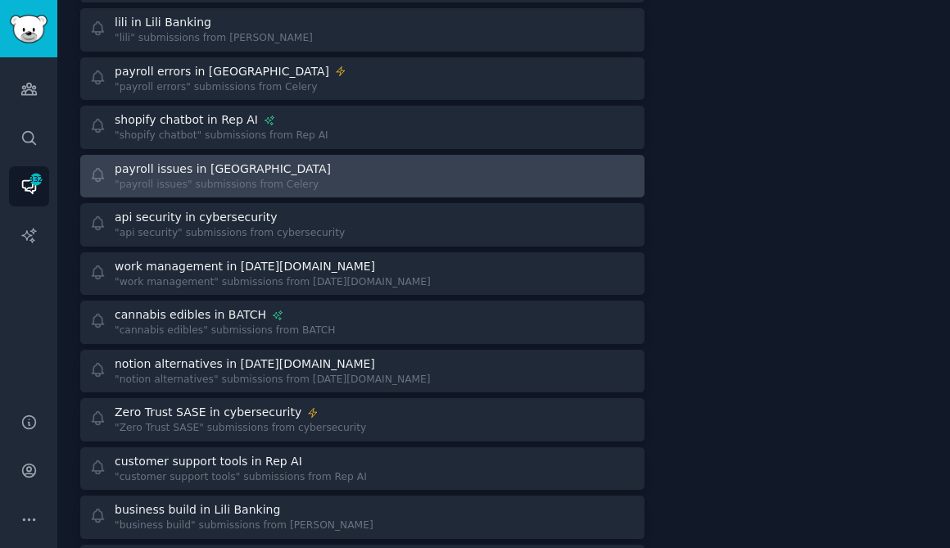
scroll to position [579, 0]
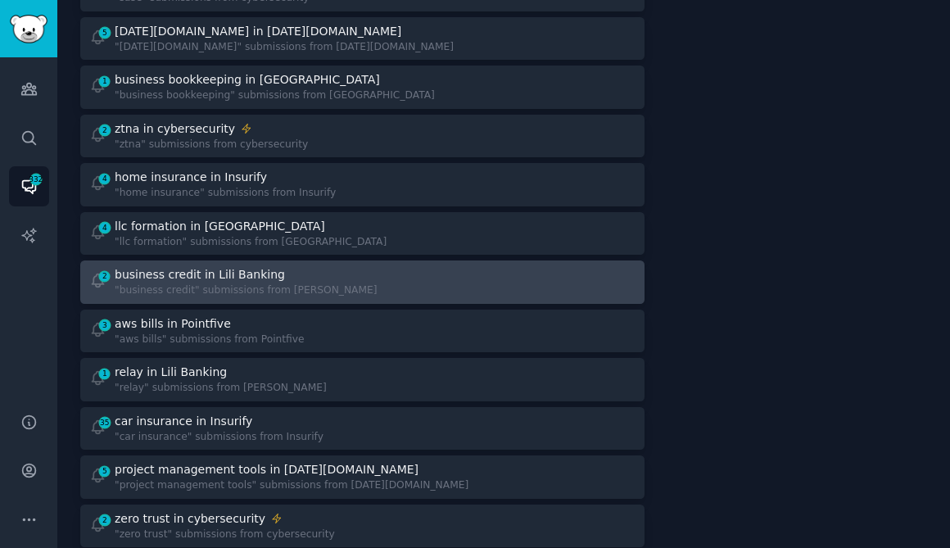
click at [271, 268] on div "business credit in Lili Banking" at bounding box center [246, 274] width 263 height 17
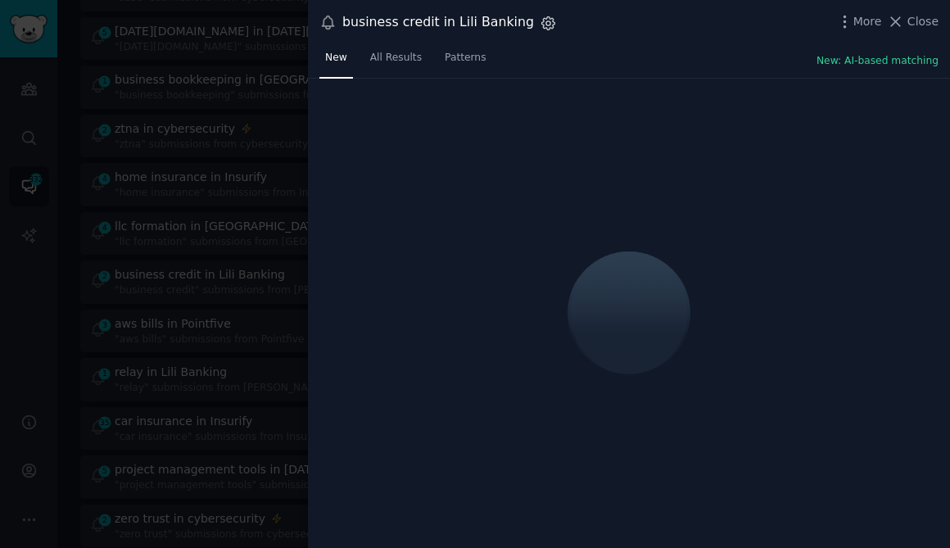
click at [540, 20] on icon "button" at bounding box center [548, 23] width 17 height 17
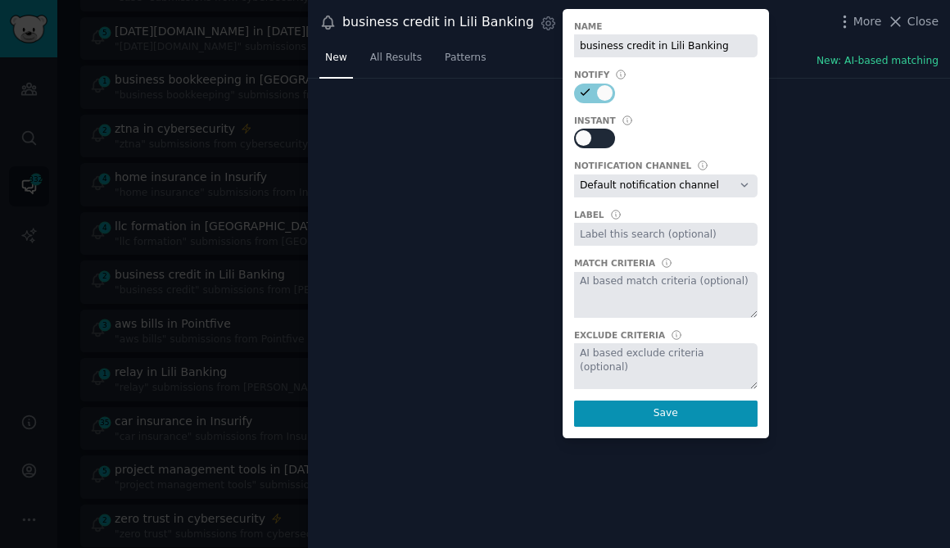
click at [576, 133] on div at bounding box center [584, 138] width 16 height 16
checkbox input "true"
click at [583, 178] on select "Default notification channel y6y2h4y7f3m6q2w8@frameworks-network.slack.com Emai…" at bounding box center [665, 185] width 183 height 23
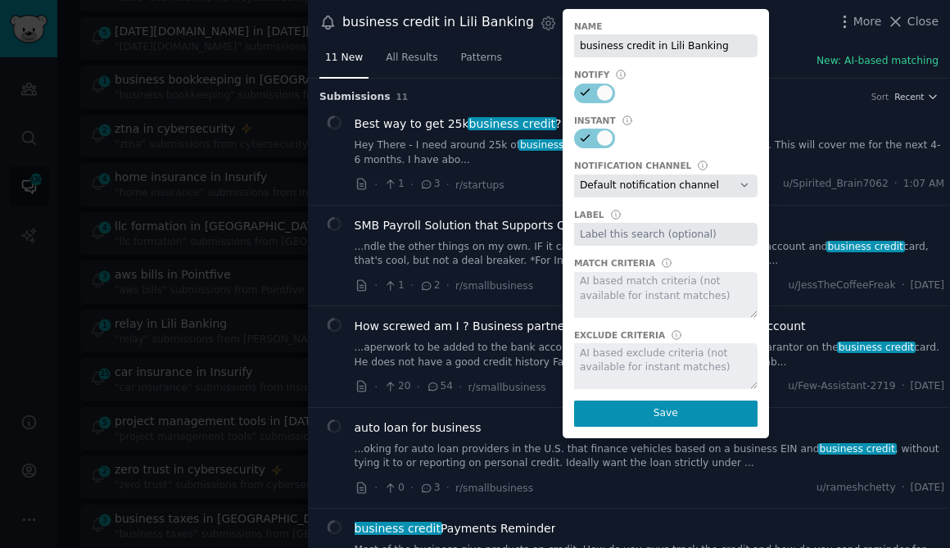
select select "462"
click at [574, 174] on select "Default notification channel y6y2h4y7f3m6q2w8@frameworks-network.slack.com Emai…" at bounding box center [665, 185] width 183 height 23
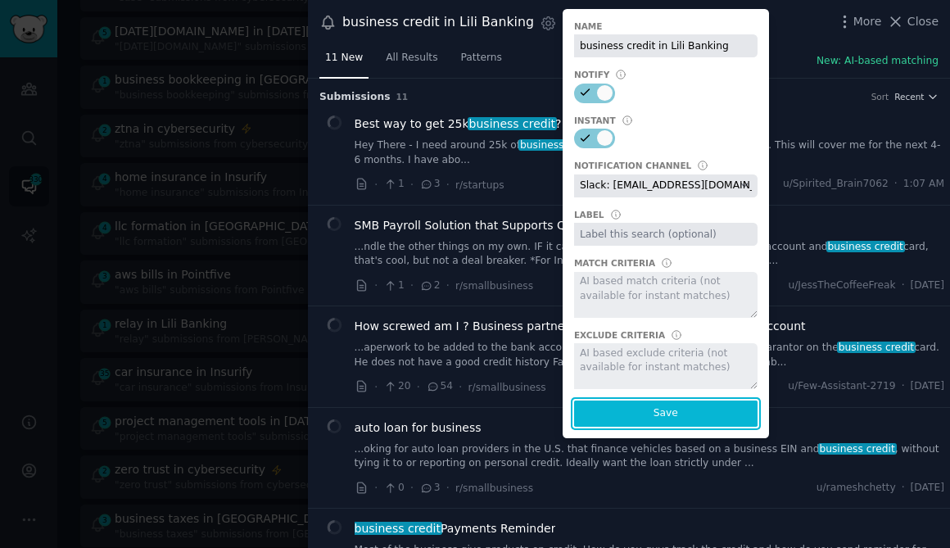
click at [612, 414] on button "Save" at bounding box center [665, 413] width 183 height 26
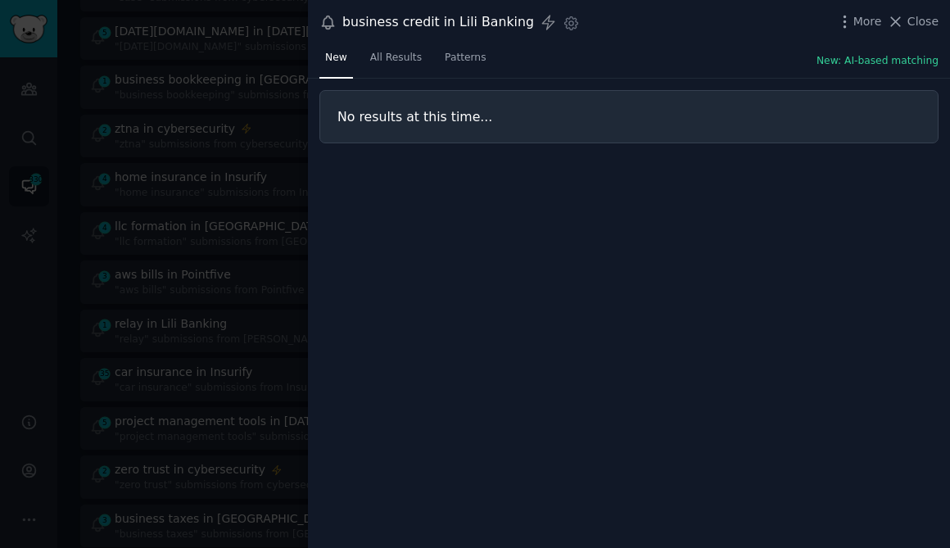
click at [233, 328] on div at bounding box center [475, 274] width 950 height 548
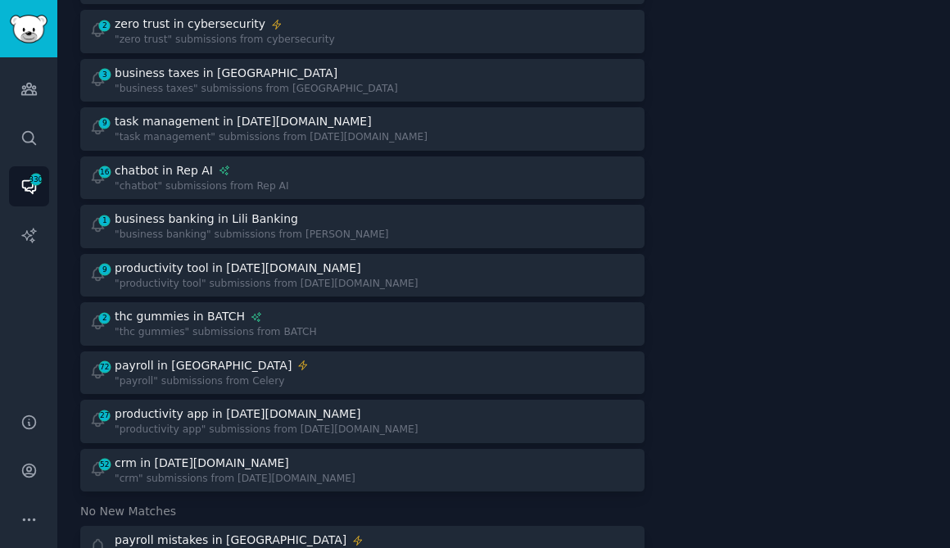
scroll to position [1040, 0]
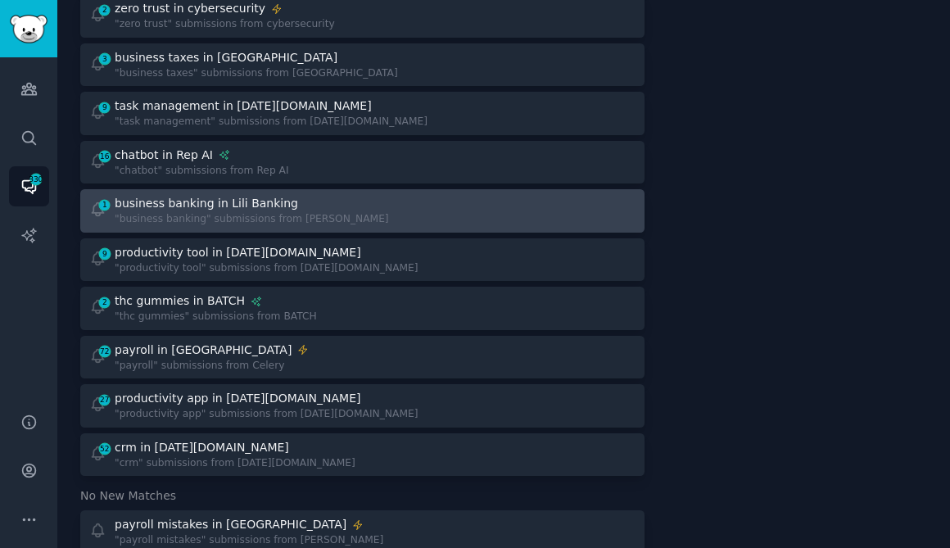
click at [285, 220] on div ""business banking" submissions from Lili Banking" at bounding box center [252, 219] width 274 height 15
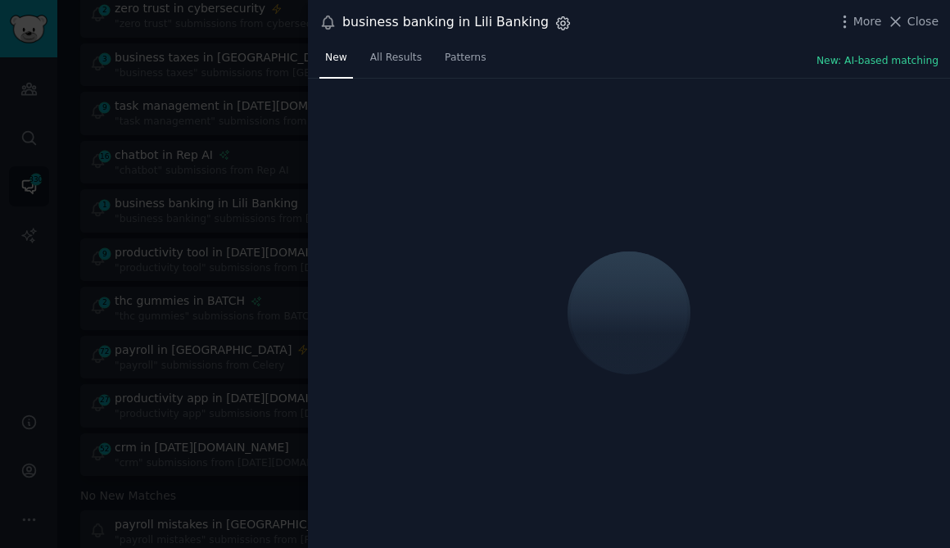
click at [557, 27] on icon "button" at bounding box center [563, 22] width 13 height 13
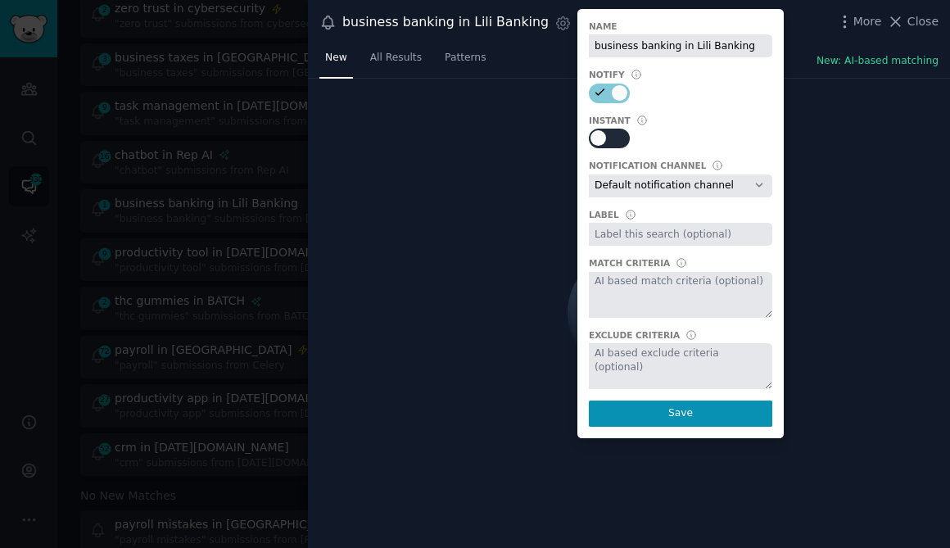
click at [612, 133] on div at bounding box center [616, 139] width 8 height 16
checkbox input "true"
click at [603, 189] on select "Default notification channel y6y2h4y7f3m6q2w8@frameworks-network.slack.com Emai…" at bounding box center [680, 185] width 183 height 23
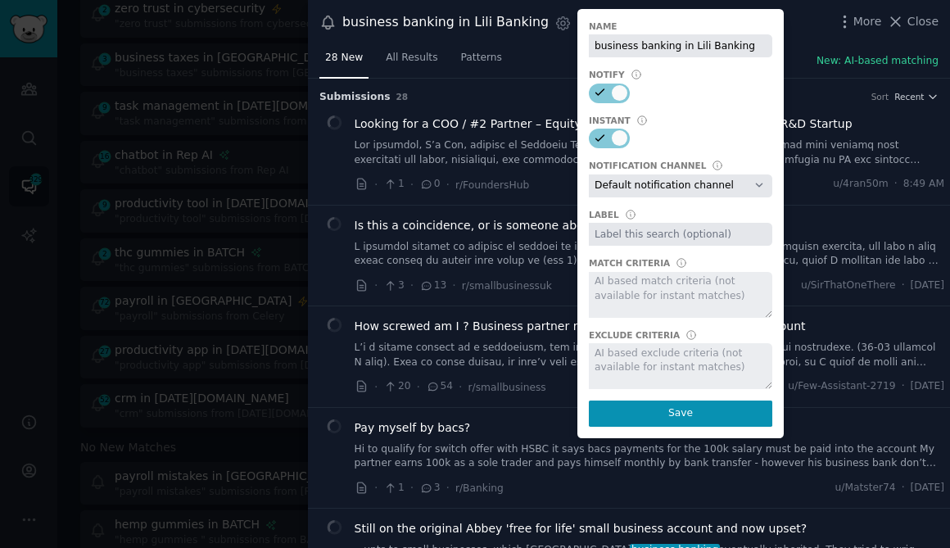
select select "462"
click at [589, 174] on select "Default notification channel y6y2h4y7f3m6q2w8@frameworks-network.slack.com Emai…" at bounding box center [680, 185] width 183 height 23
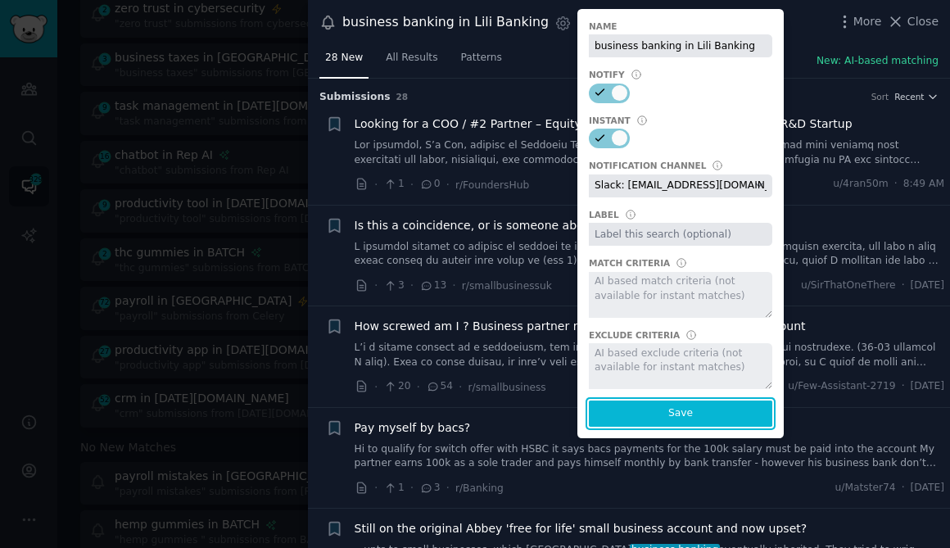
click at [632, 415] on button "Save" at bounding box center [680, 413] width 183 height 26
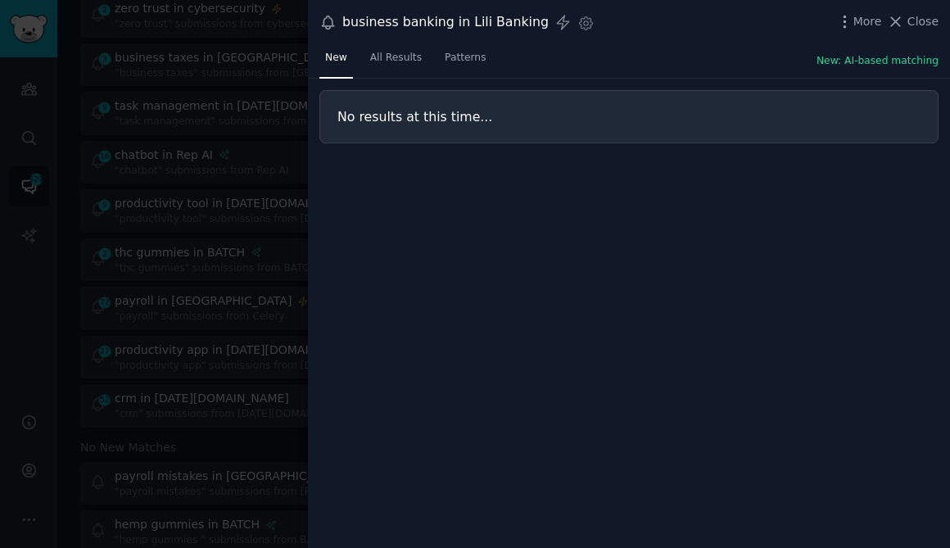
click at [278, 120] on div at bounding box center [475, 274] width 950 height 548
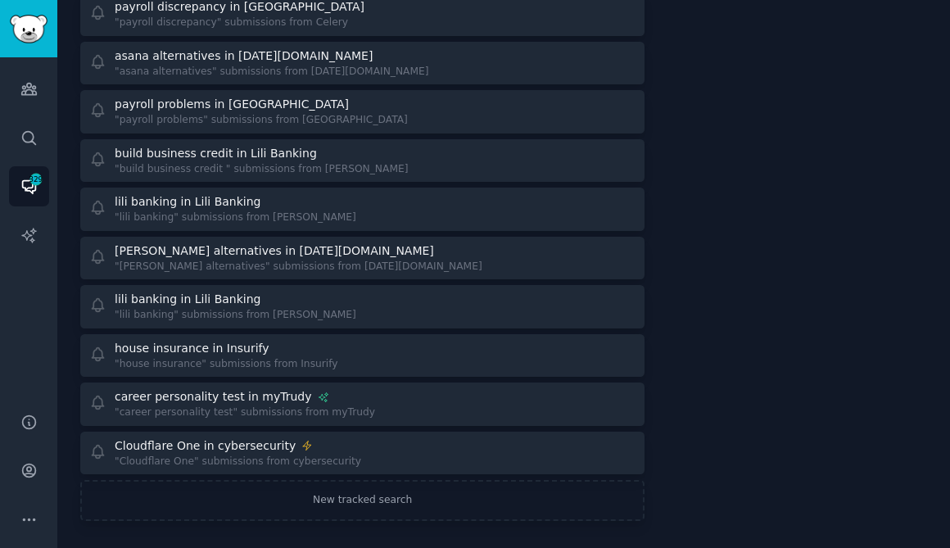
scroll to position [2733, 0]
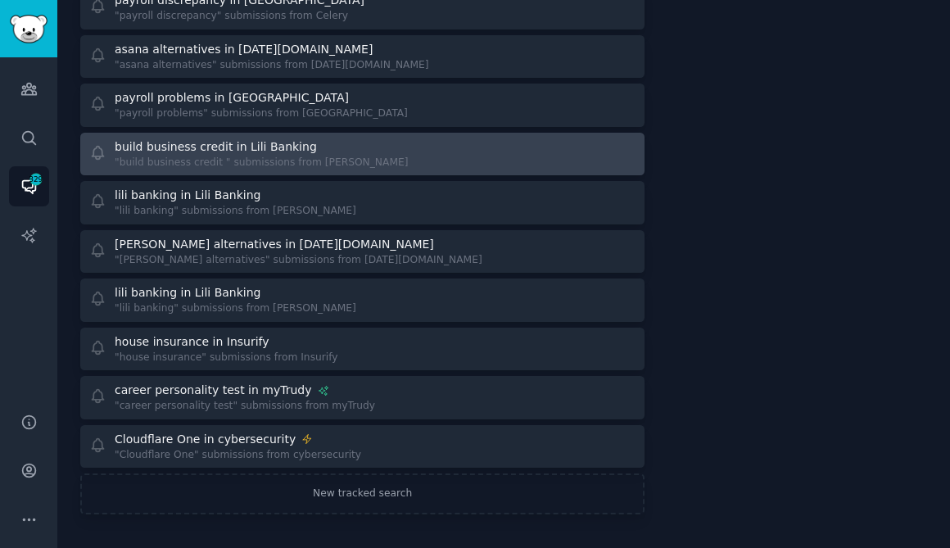
click at [389, 149] on div "build business credit in Lili Banking "build business credit " submissions from…" at bounding box center [362, 154] width 553 height 32
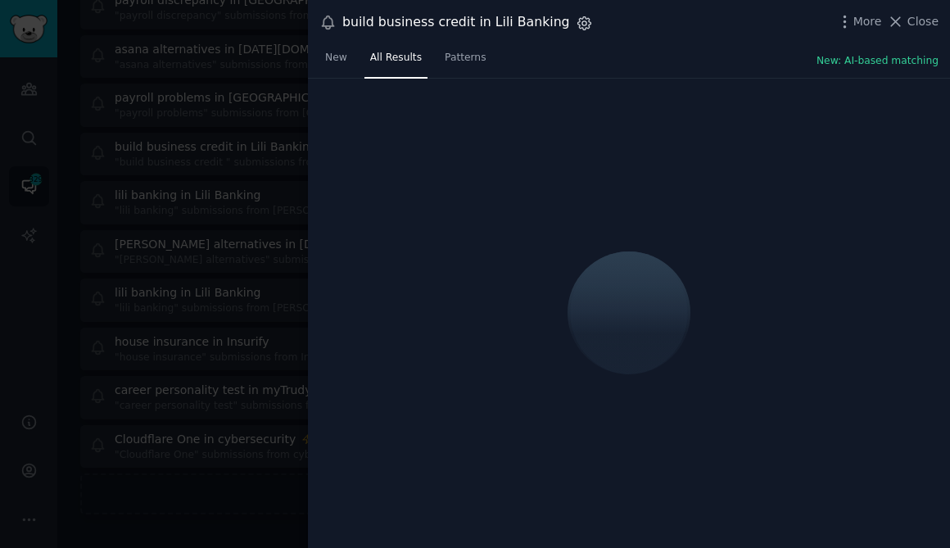
click at [577, 27] on icon "button" at bounding box center [583, 22] width 13 height 13
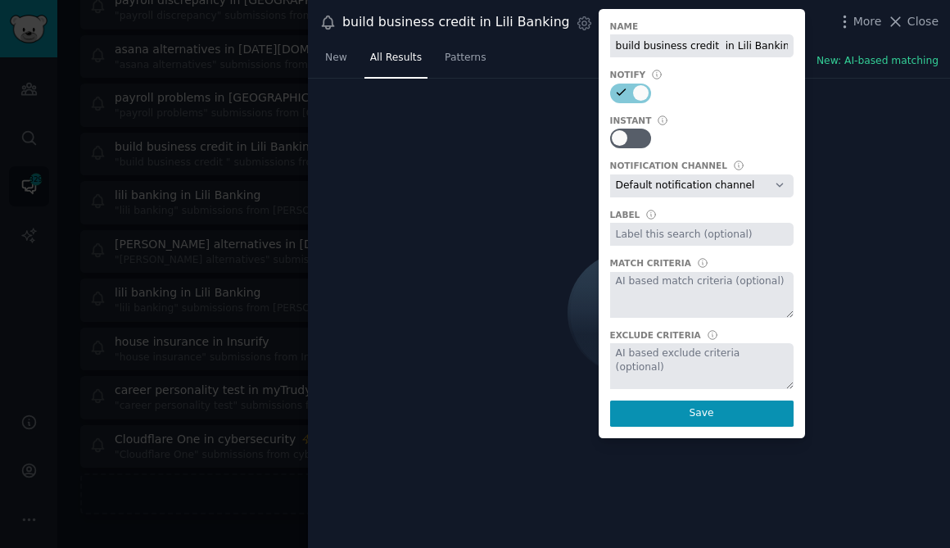
click at [621, 128] on div "Instant" at bounding box center [701, 132] width 183 height 34
click at [633, 137] on div at bounding box center [637, 139] width 8 height 16
checkbox input "true"
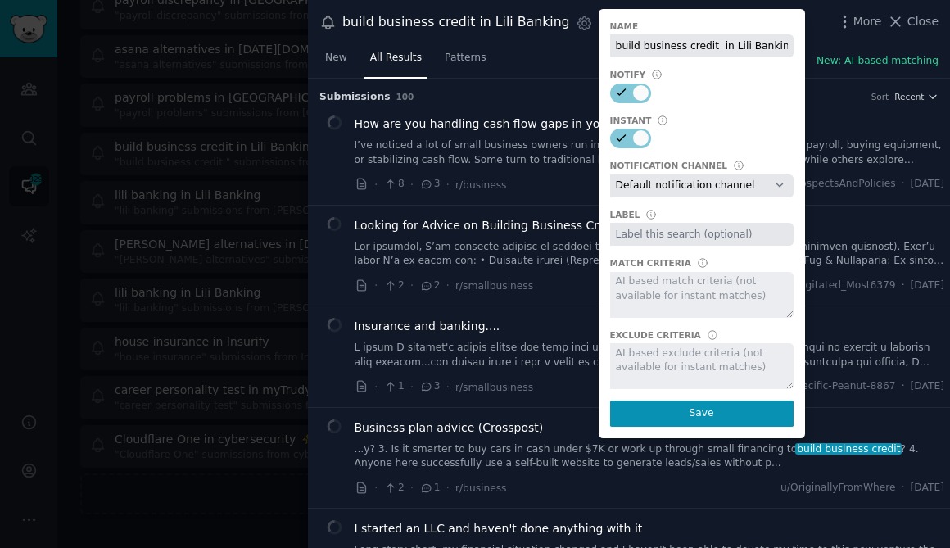
click at [626, 180] on select "Default notification channel y6y2h4y7f3m6q2w8@frameworks-network.slack.com Emai…" at bounding box center [701, 185] width 183 height 23
select select "462"
click at [610, 174] on select "Default notification channel y6y2h4y7f3m6q2w8@frameworks-network.slack.com Emai…" at bounding box center [701, 185] width 183 height 23
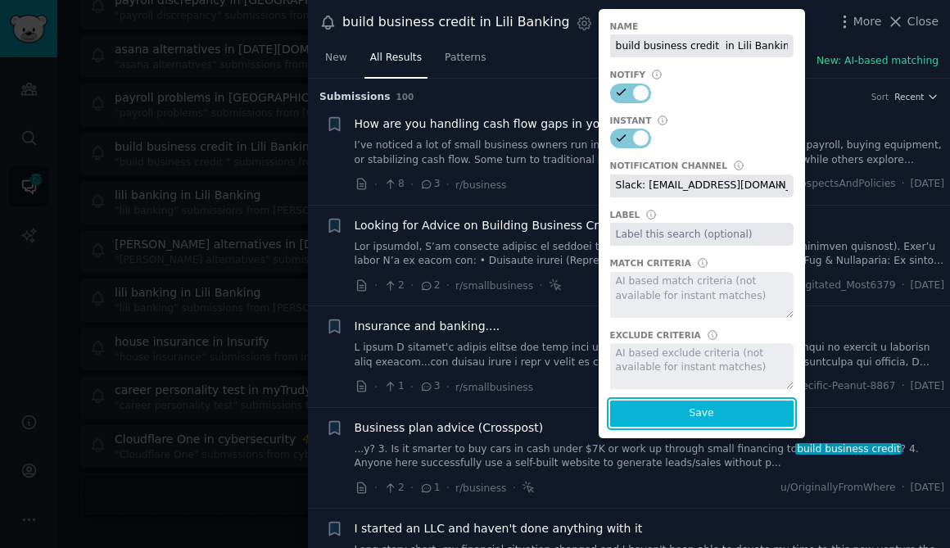
click at [649, 409] on button "Save" at bounding box center [701, 413] width 183 height 26
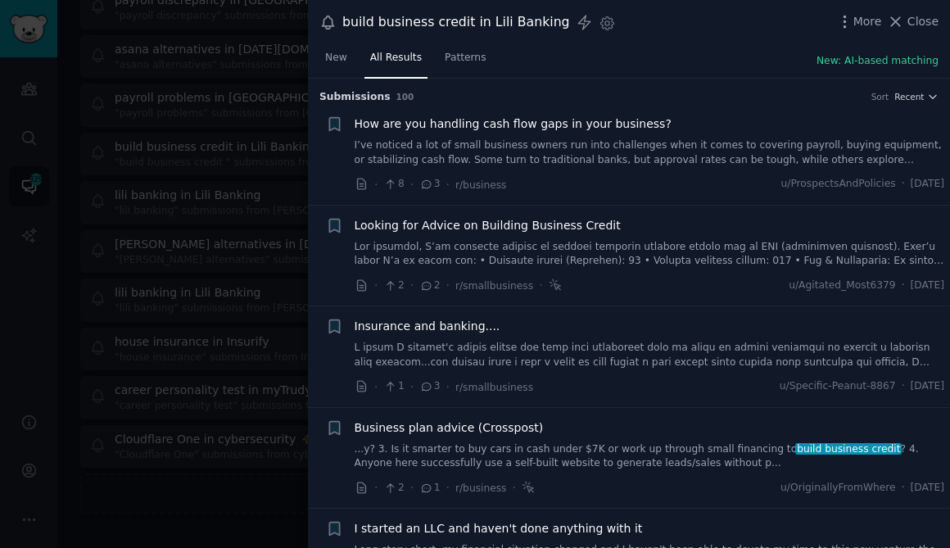
click at [224, 119] on div at bounding box center [475, 274] width 950 height 548
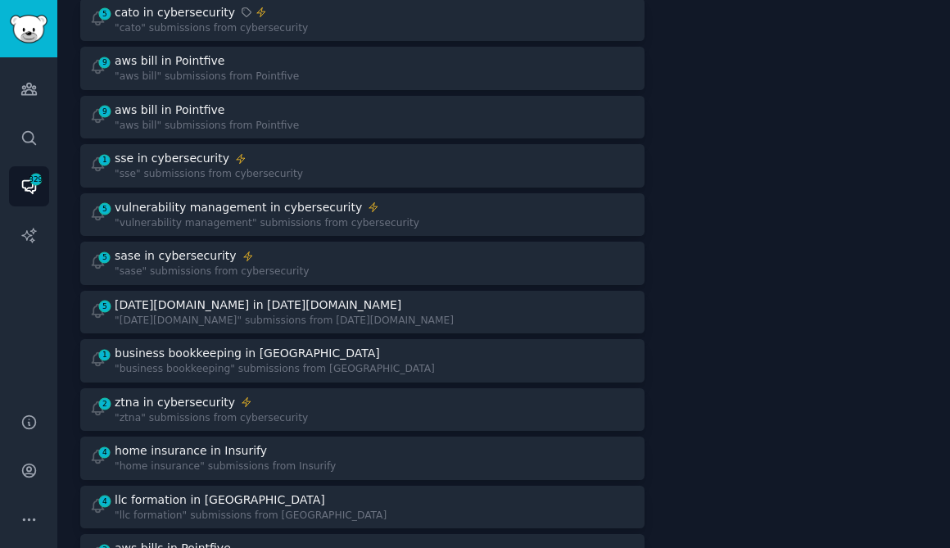
scroll to position [307, 0]
